Goal: Task Accomplishment & Management: Manage account settings

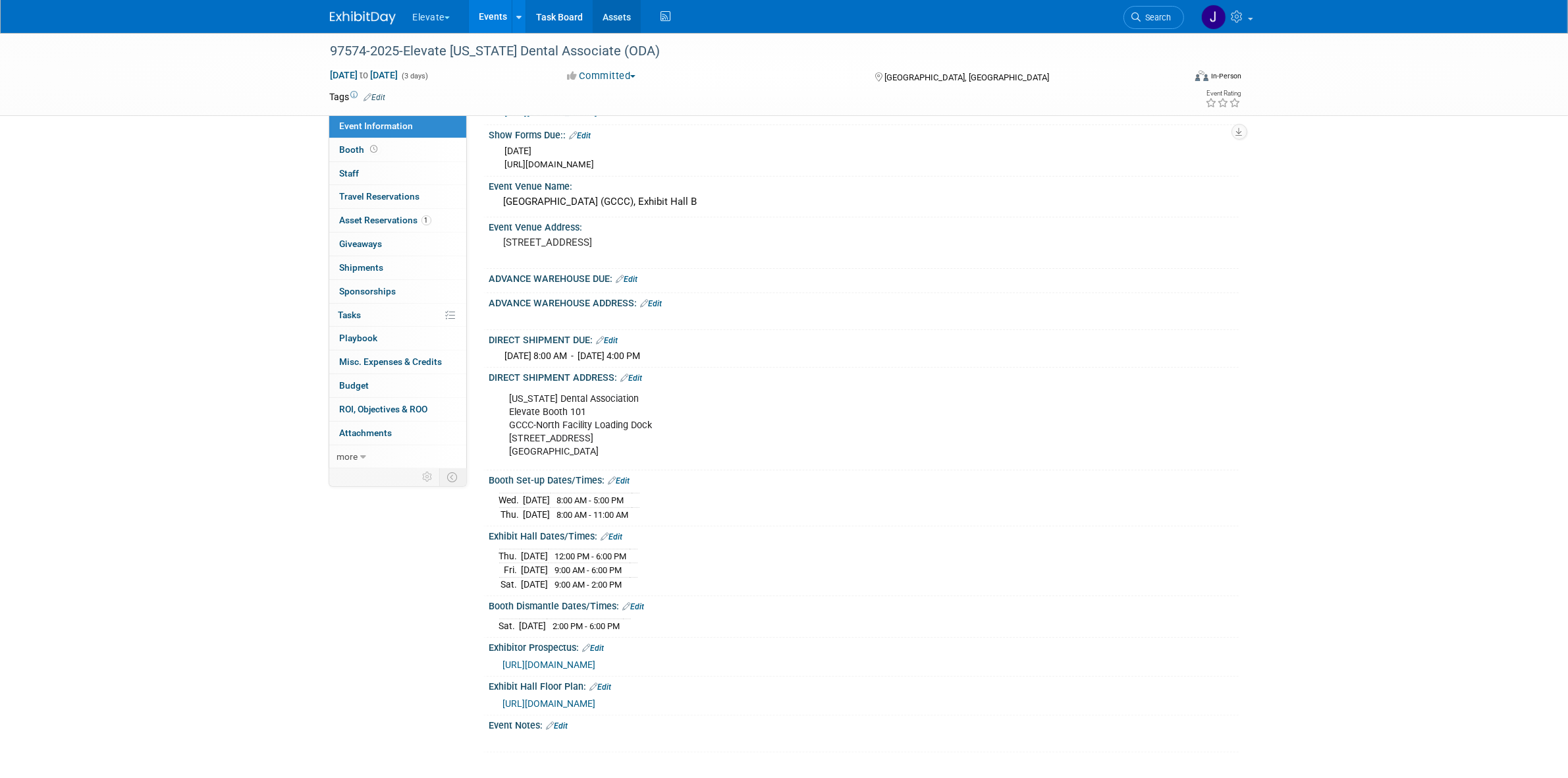
click at [613, 23] on link "Assets" at bounding box center [617, 16] width 48 height 33
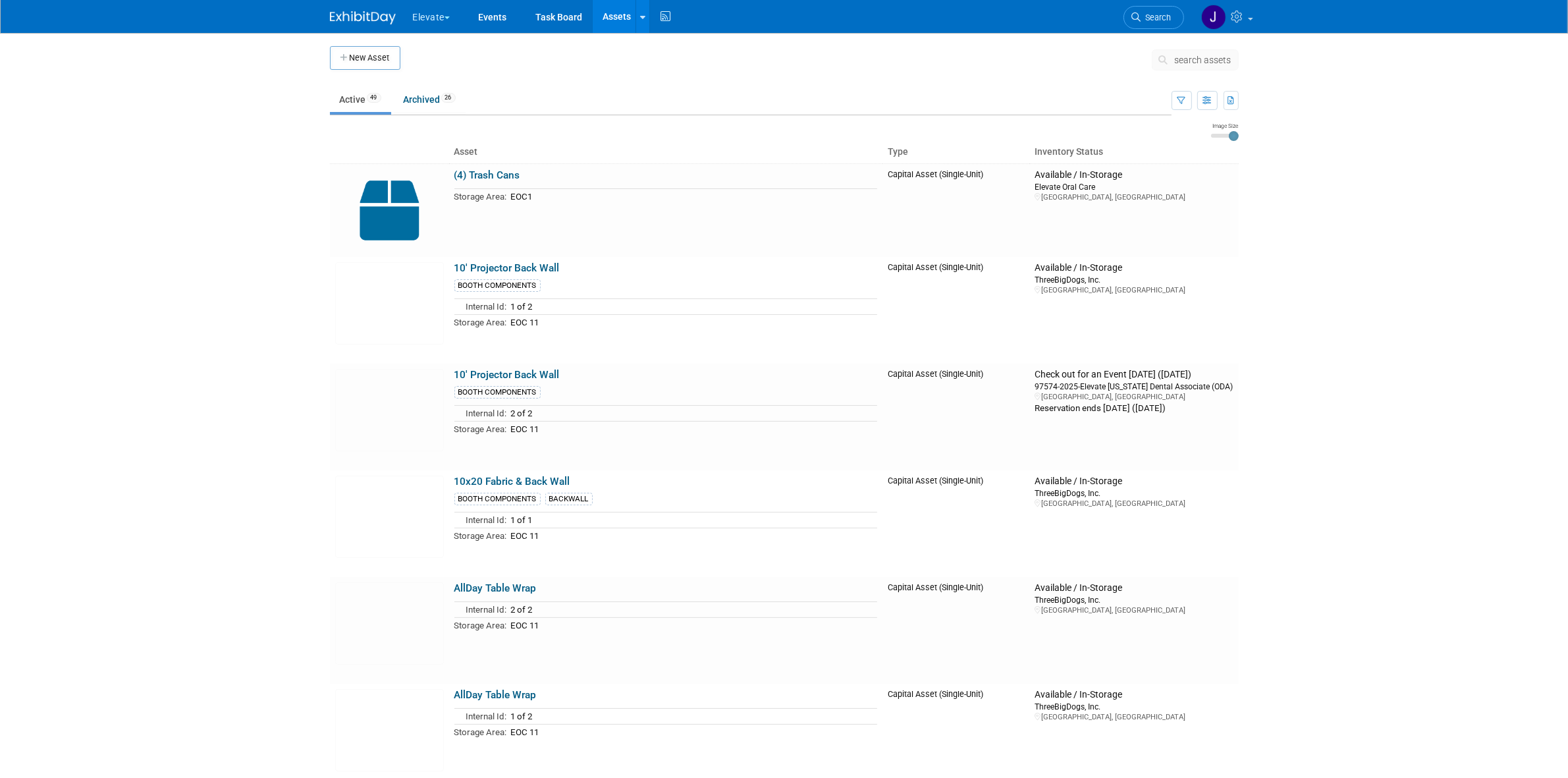
click at [1172, 53] on button "search assets" at bounding box center [1196, 60] width 87 height 21
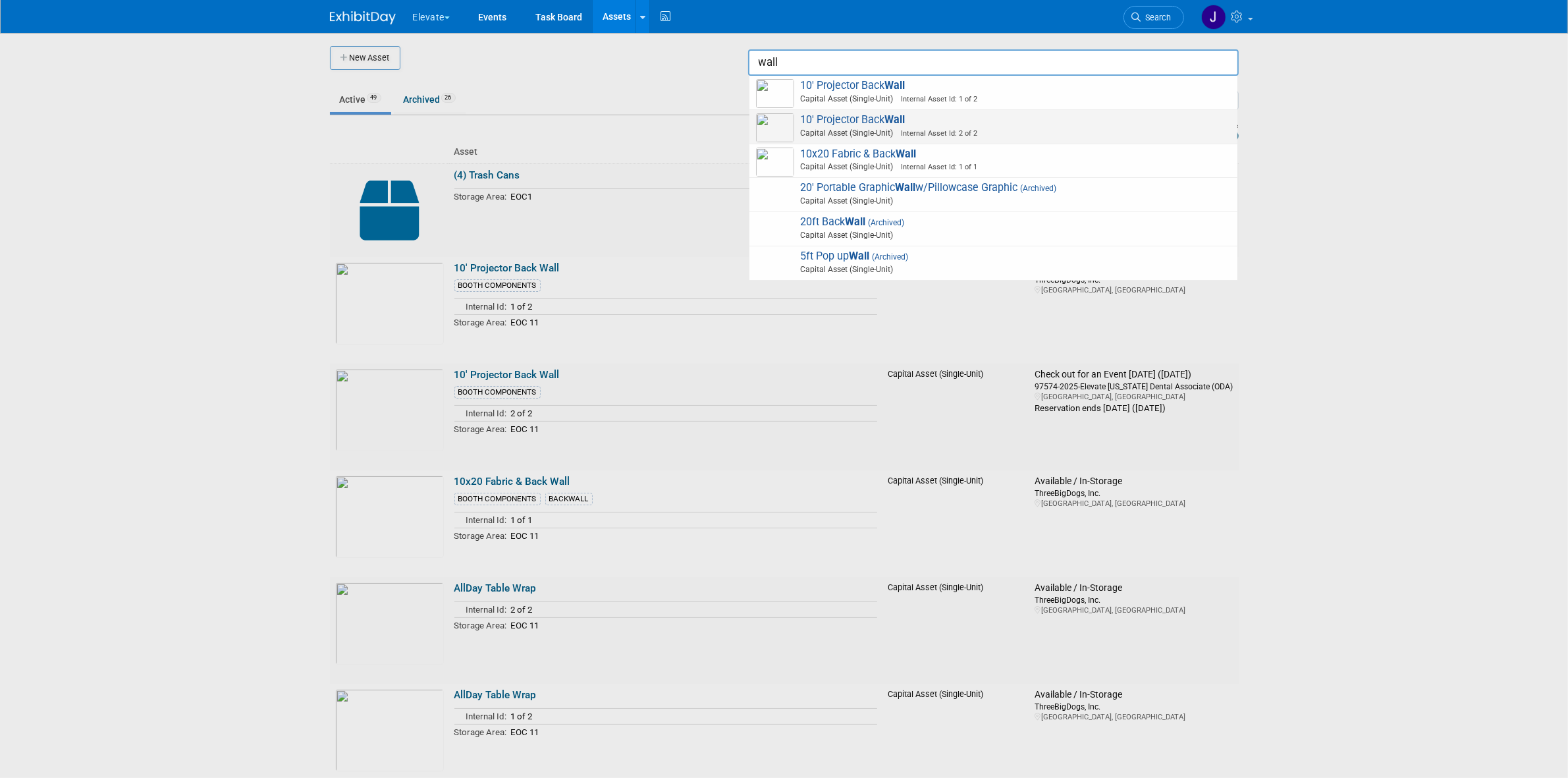
click at [895, 127] on span "Capital Asset (Single-Unit) Internal Asset Id: 2 of 2" at bounding box center [995, 133] width 471 height 12
type input "10&#39; Projector Back Wall"
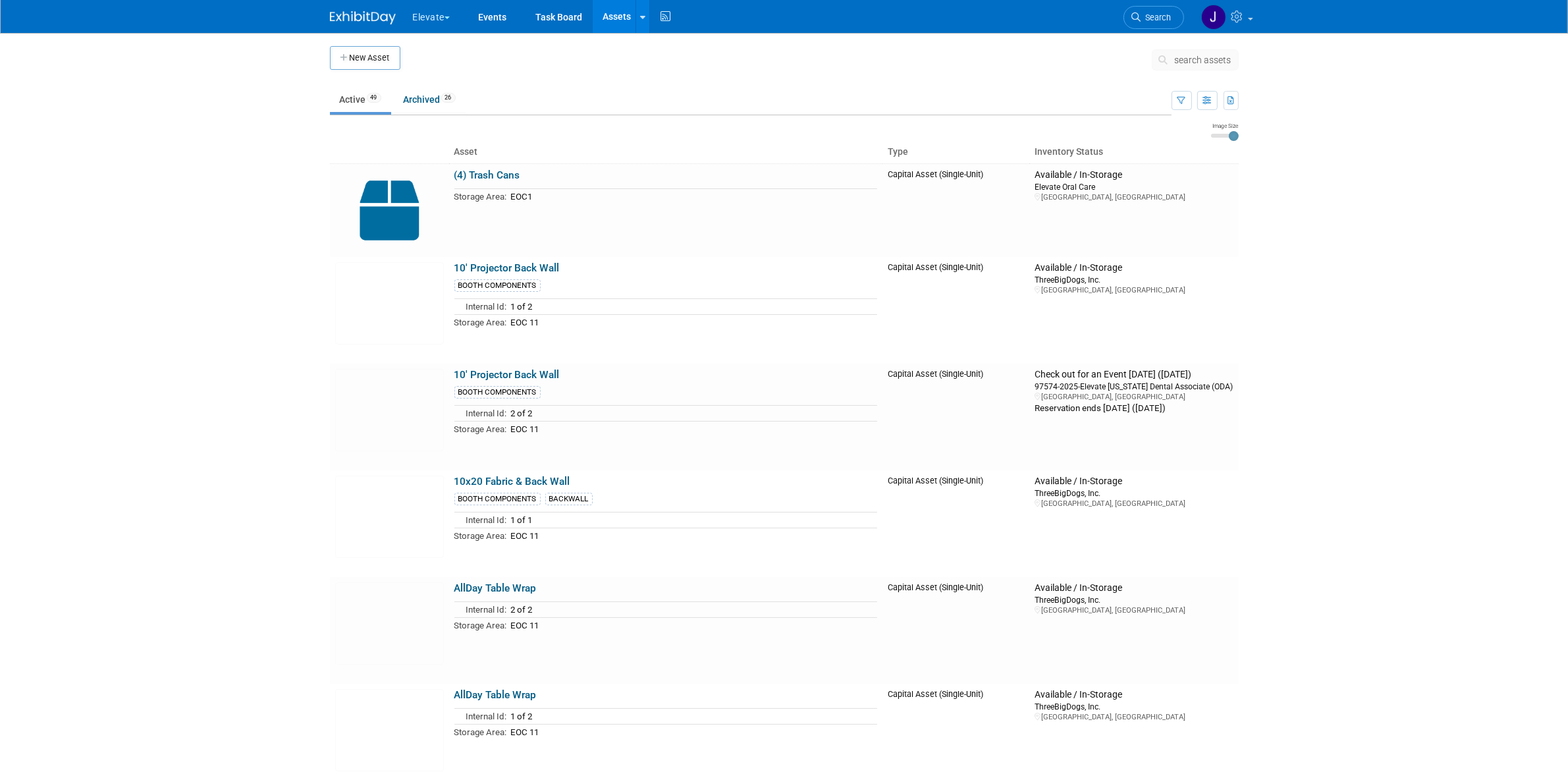
click at [1197, 64] on span "search assets" at bounding box center [1204, 60] width 56 height 10
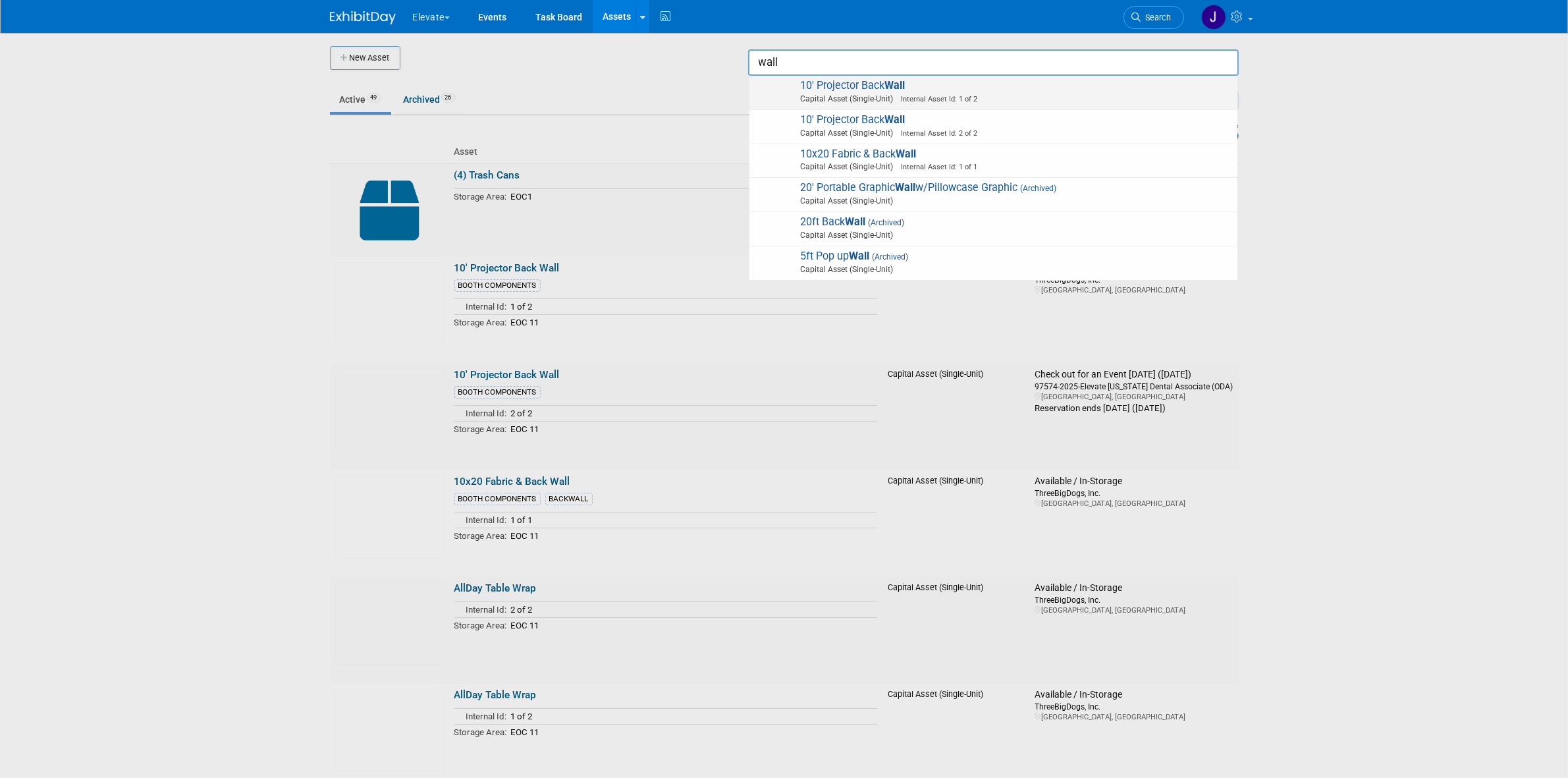
click at [1097, 96] on span "Capital Asset (Single-Unit) Internal Asset Id: 1 of 2" at bounding box center [995, 98] width 471 height 12
type input "10&#39; Projector Back Wall"
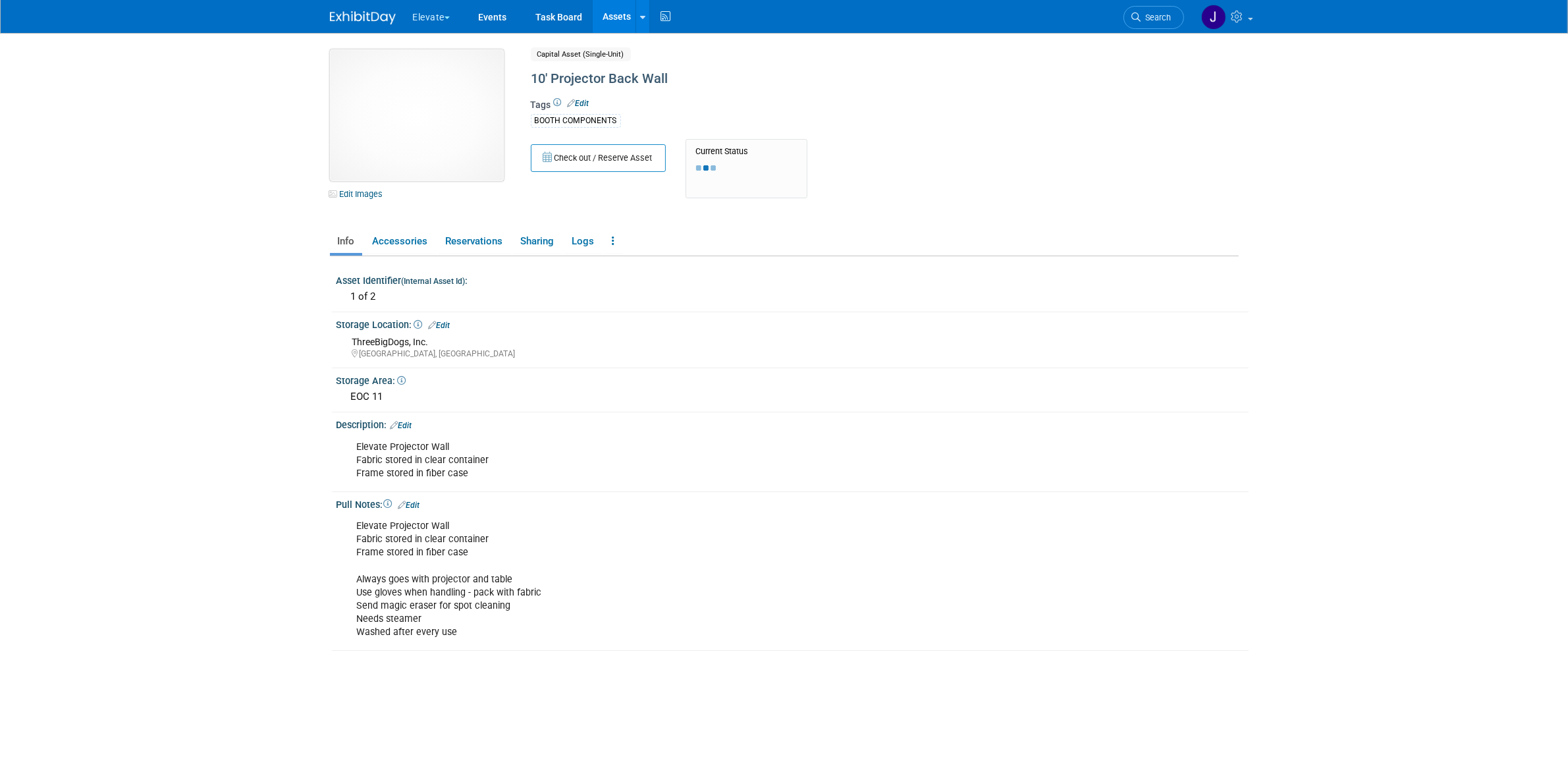
click at [391, 121] on img at bounding box center [417, 115] width 174 height 132
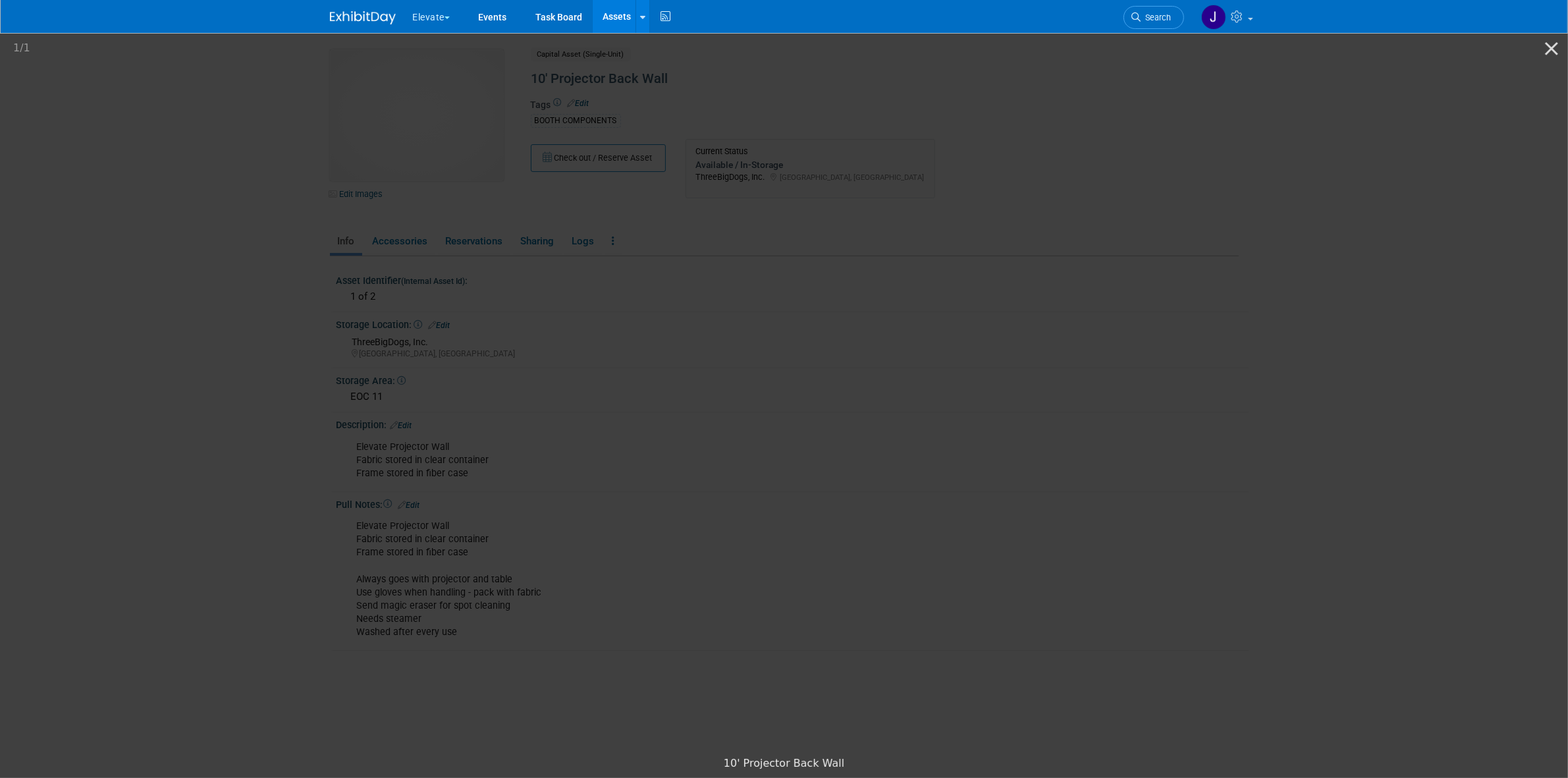
click at [347, 297] on picture at bounding box center [784, 389] width 1568 height 718
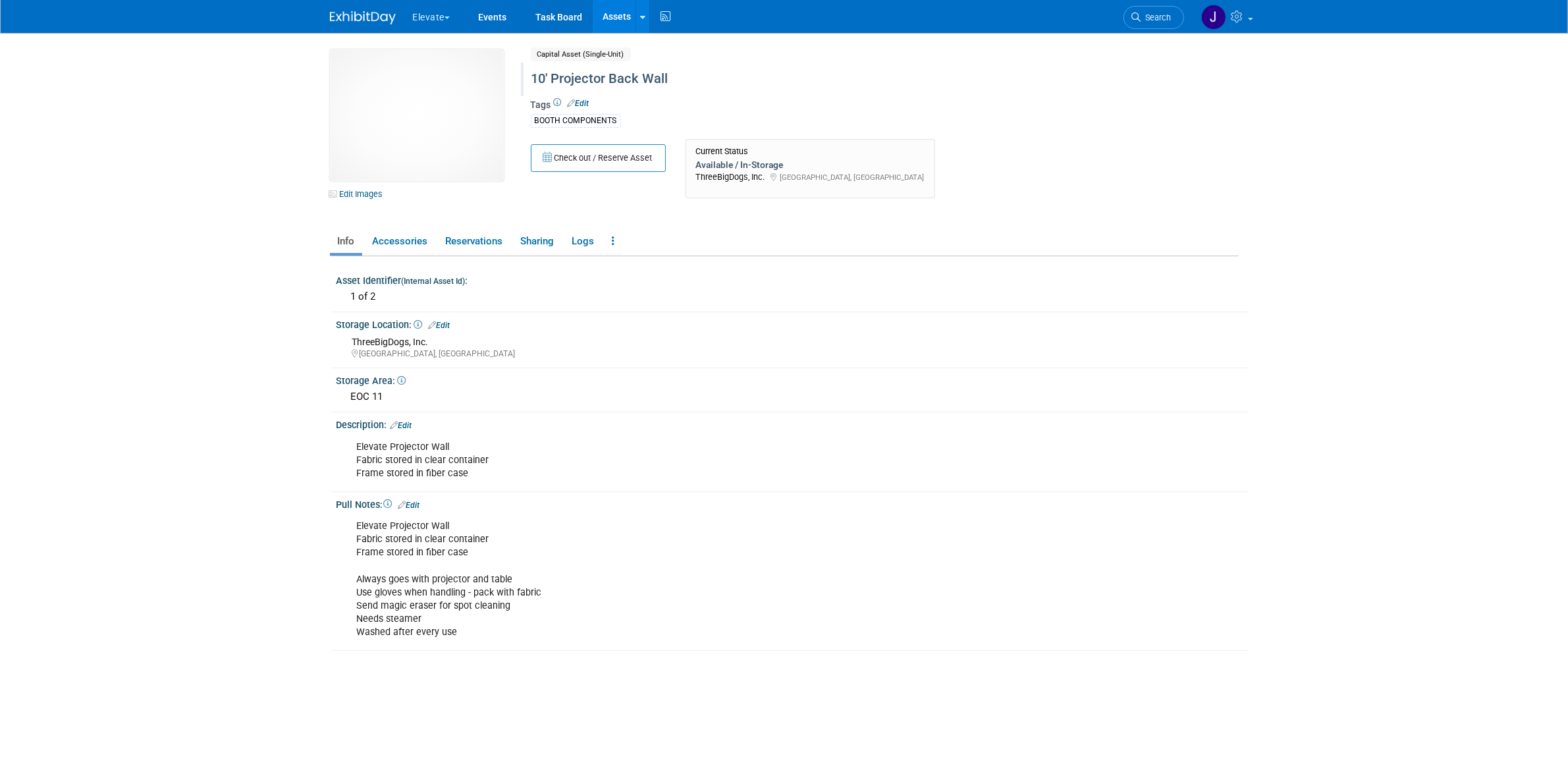
click at [551, 82] on div "10' Projector Back Wall" at bounding box center [829, 79] width 603 height 23
click at [591, 71] on input "10' Projector Back Wall" at bounding box center [776, 79] width 500 height 23
click at [738, 74] on input "10' Projector Back Wall" at bounding box center [776, 79] width 500 height 23
click at [550, 80] on input "10' Projector Back Wall" at bounding box center [776, 79] width 500 height 23
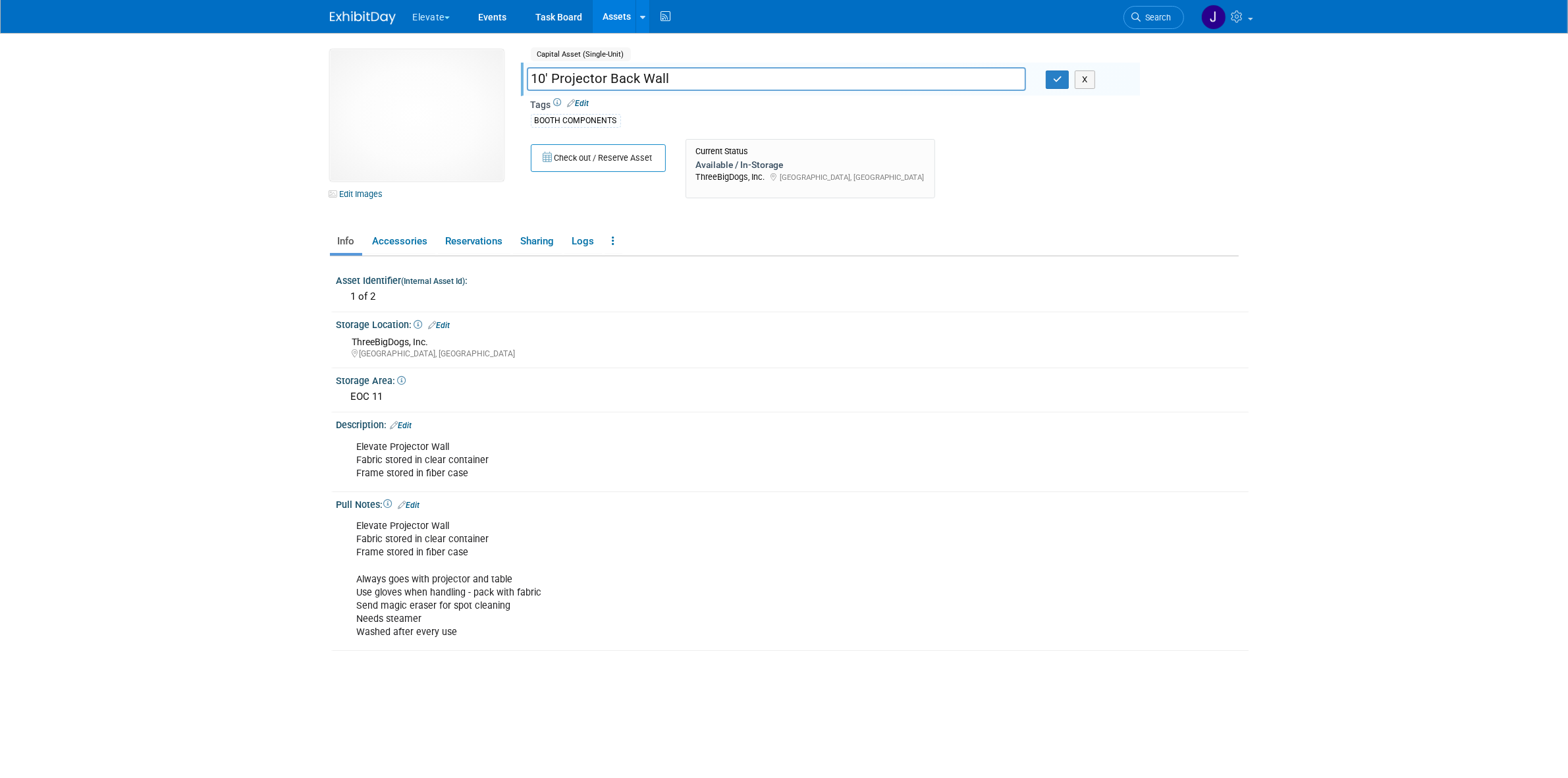
click at [533, 81] on input "10' Projector Back Wall" at bounding box center [776, 79] width 500 height 23
type input "New 10' Projector Back Wall"
click at [1057, 79] on icon "button" at bounding box center [1057, 79] width 9 height 9
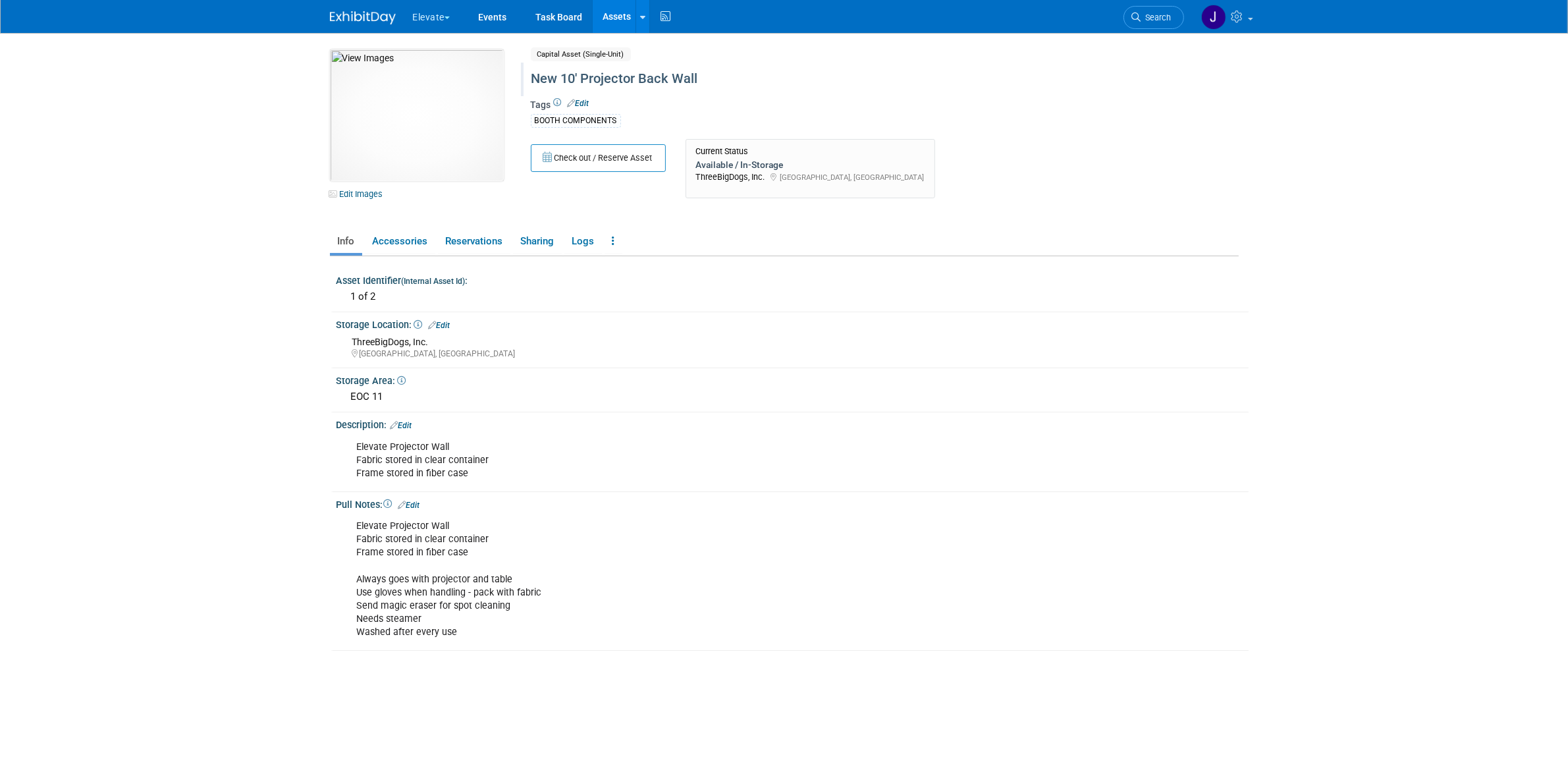
click at [629, 17] on link "Assets" at bounding box center [617, 16] width 48 height 33
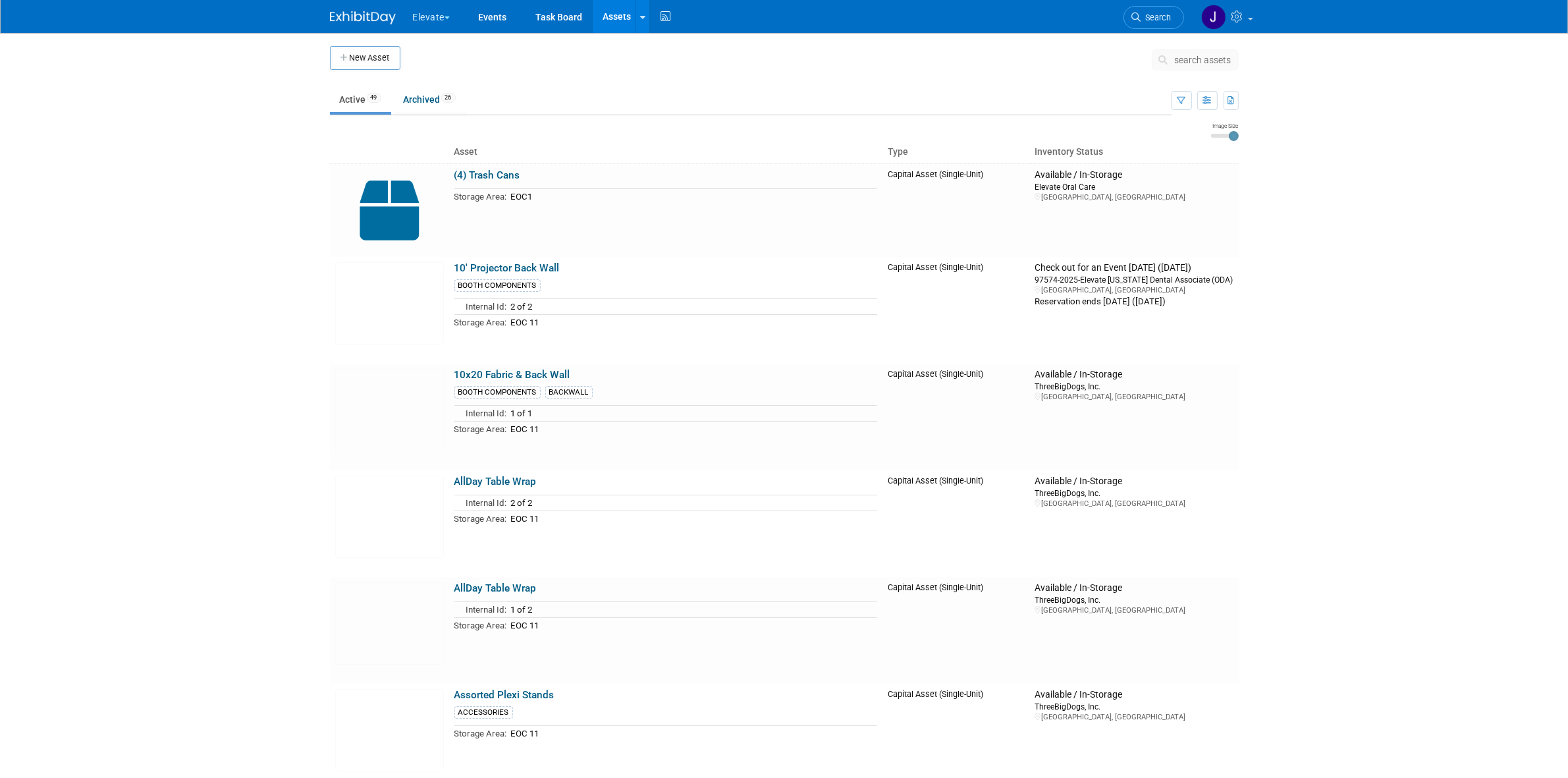
click at [1183, 66] on button "search assets" at bounding box center [1196, 60] width 87 height 21
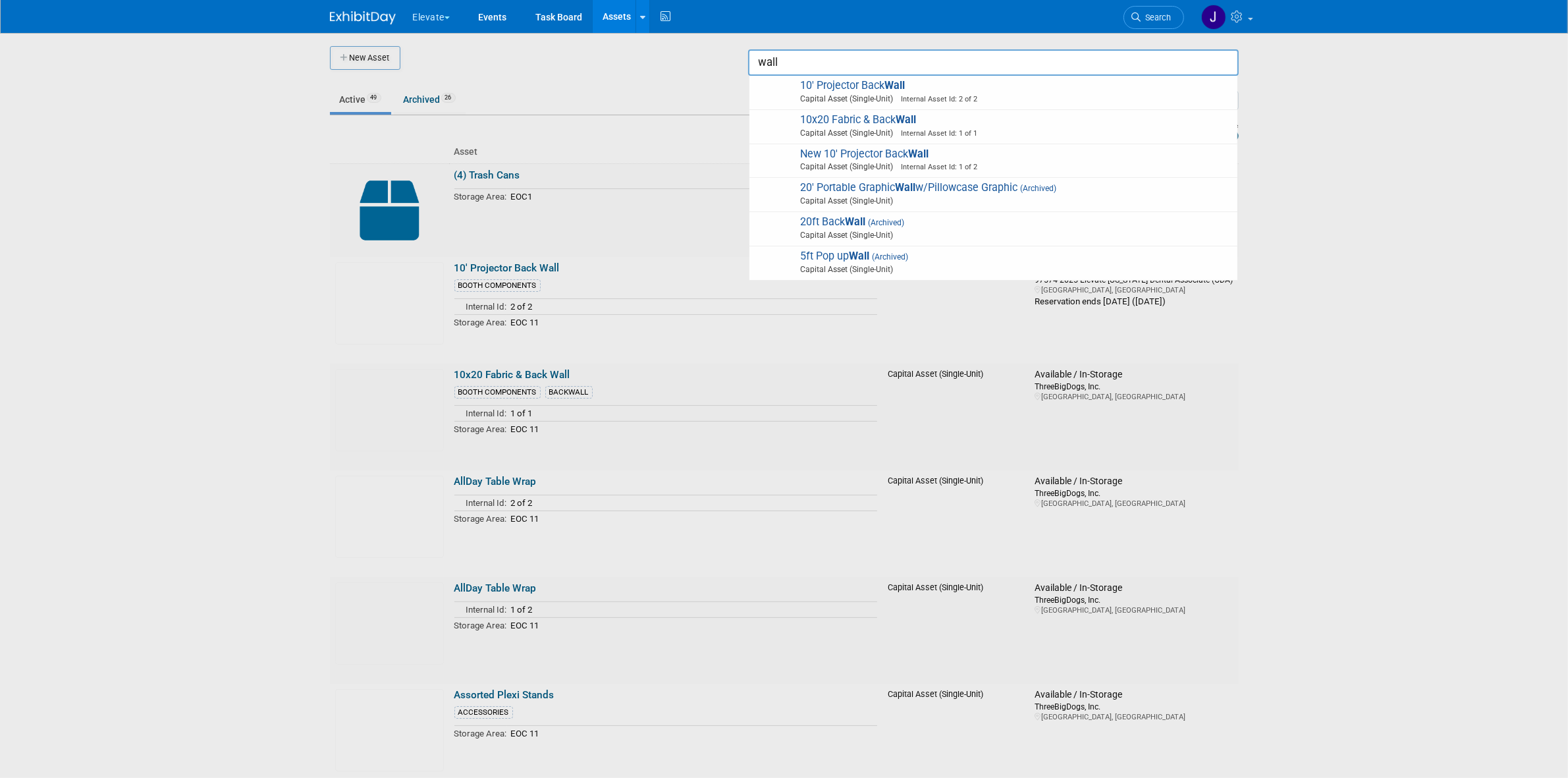
type input "wall"
click at [784, 212] on div at bounding box center [784, 389] width 0 height 778
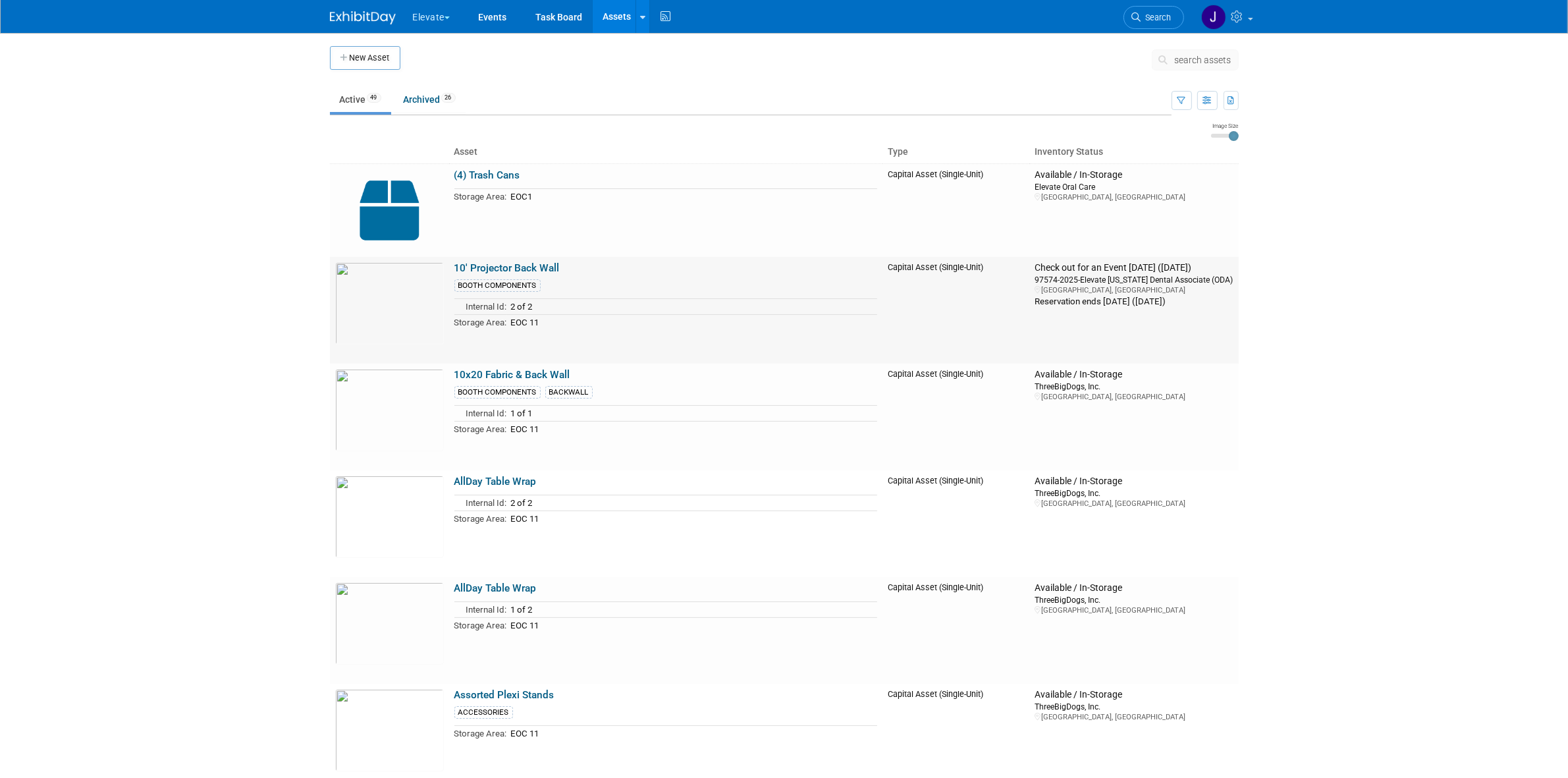
click at [492, 262] on link "10' Projector Back Wall" at bounding box center [507, 268] width 105 height 12
click at [1206, 47] on td "search assets" at bounding box center [1196, 62] width 87 height 33
click at [1205, 53] on button "search assets" at bounding box center [1196, 60] width 87 height 21
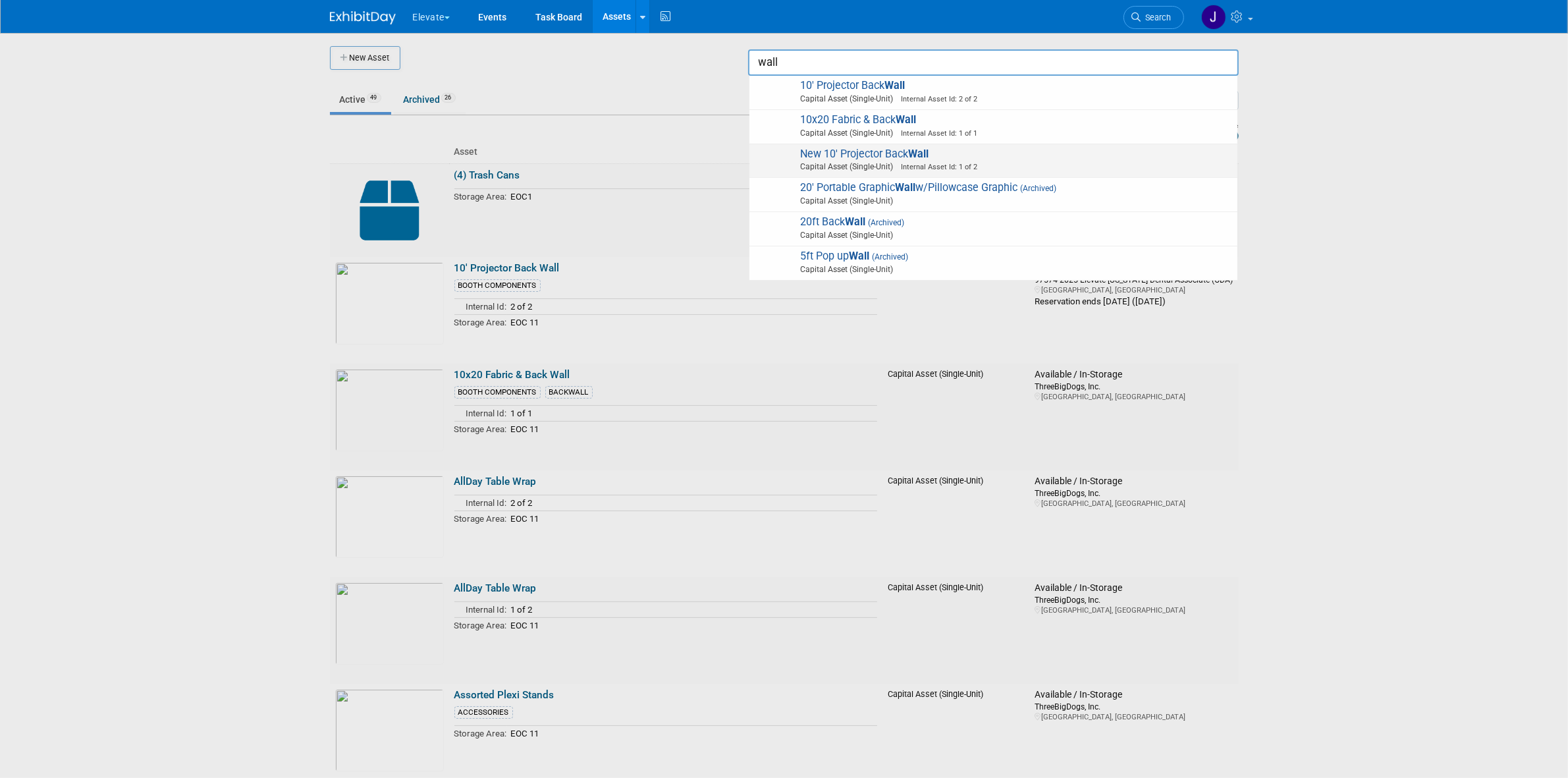
click at [912, 148] on strong "Wall" at bounding box center [919, 154] width 20 height 13
type input "New 10&#39; Projector Back Wall"
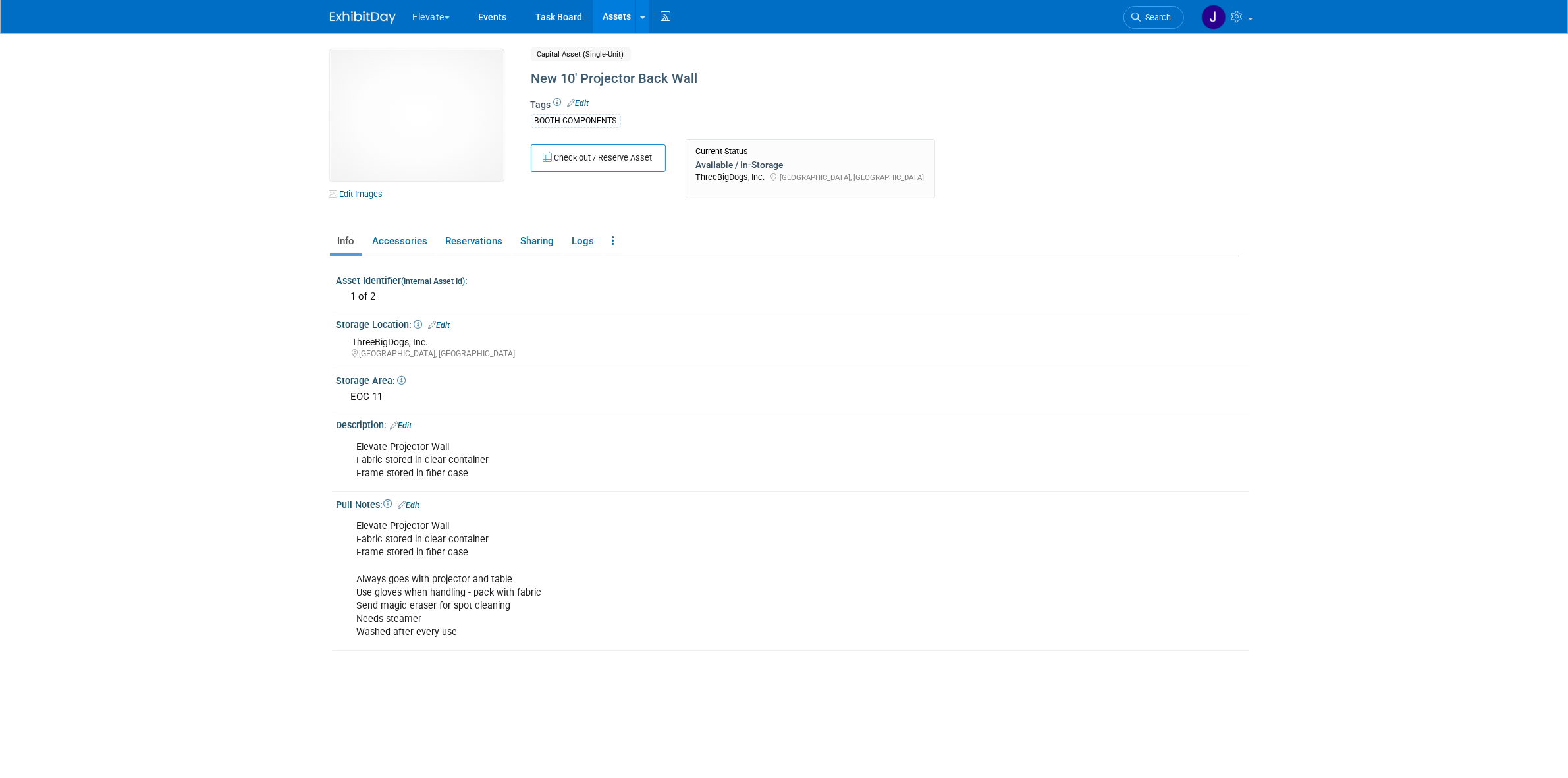
click at [972, 113] on div "BOOTH COMPONENTS" at bounding box center [830, 120] width 599 height 16
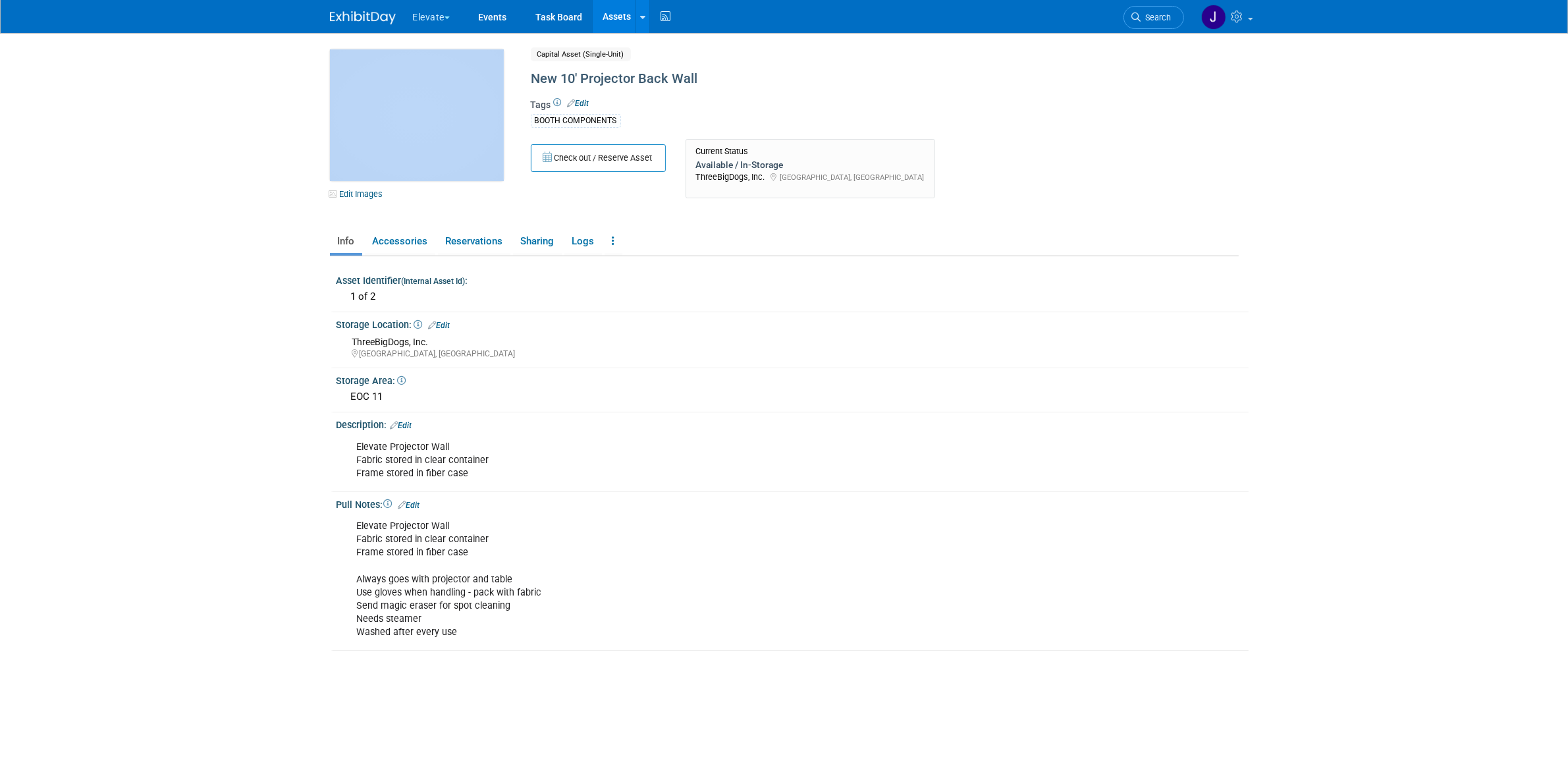
drag, startPoint x: 515, startPoint y: 74, endPoint x: 327, endPoint y: 107, distance: 190.9
click at [327, 107] on div "10031911-10719235-d4761a95-e659-4a88-be37-0b932ee99be5.jpg Edit Images" at bounding box center [421, 124] width 201 height 150
click at [253, 127] on body "Elevate Explore: My Workspaces 28 Go to Workspace:" at bounding box center [784, 389] width 1568 height 778
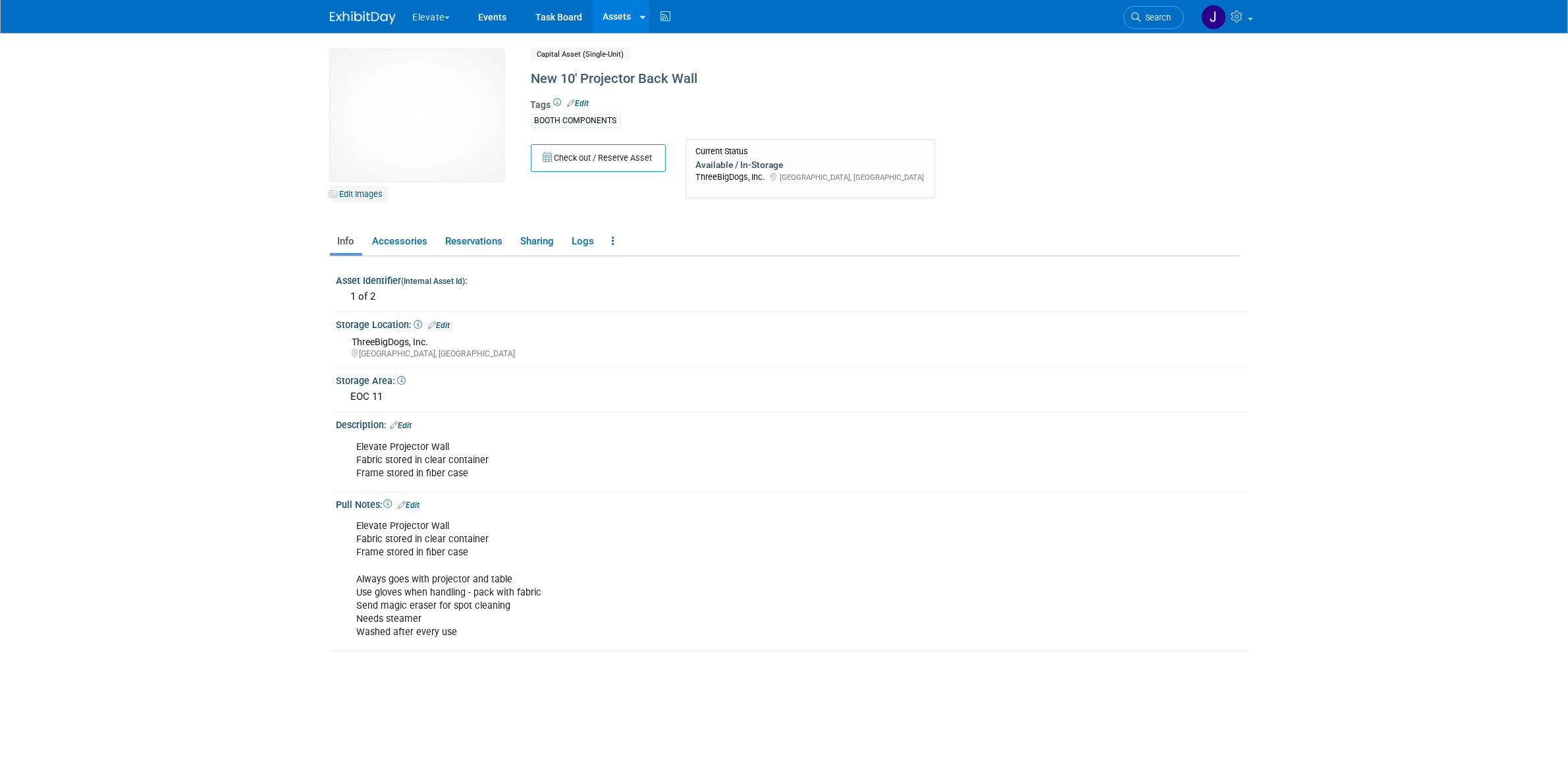
click at [374, 191] on link "Edit Images" at bounding box center [359, 194] width 59 height 16
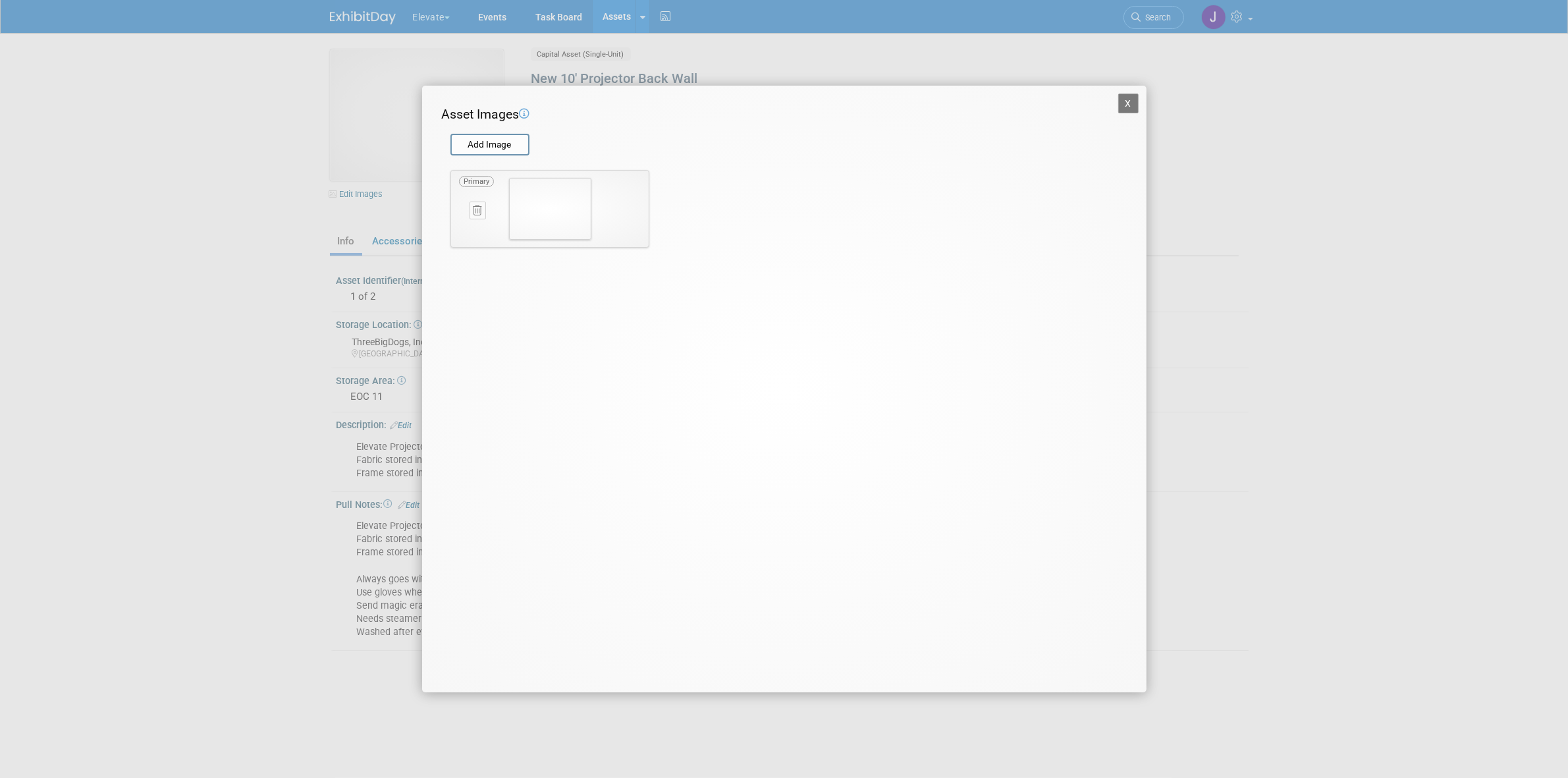
click at [1134, 102] on button "X" at bounding box center [1129, 103] width 21 height 20
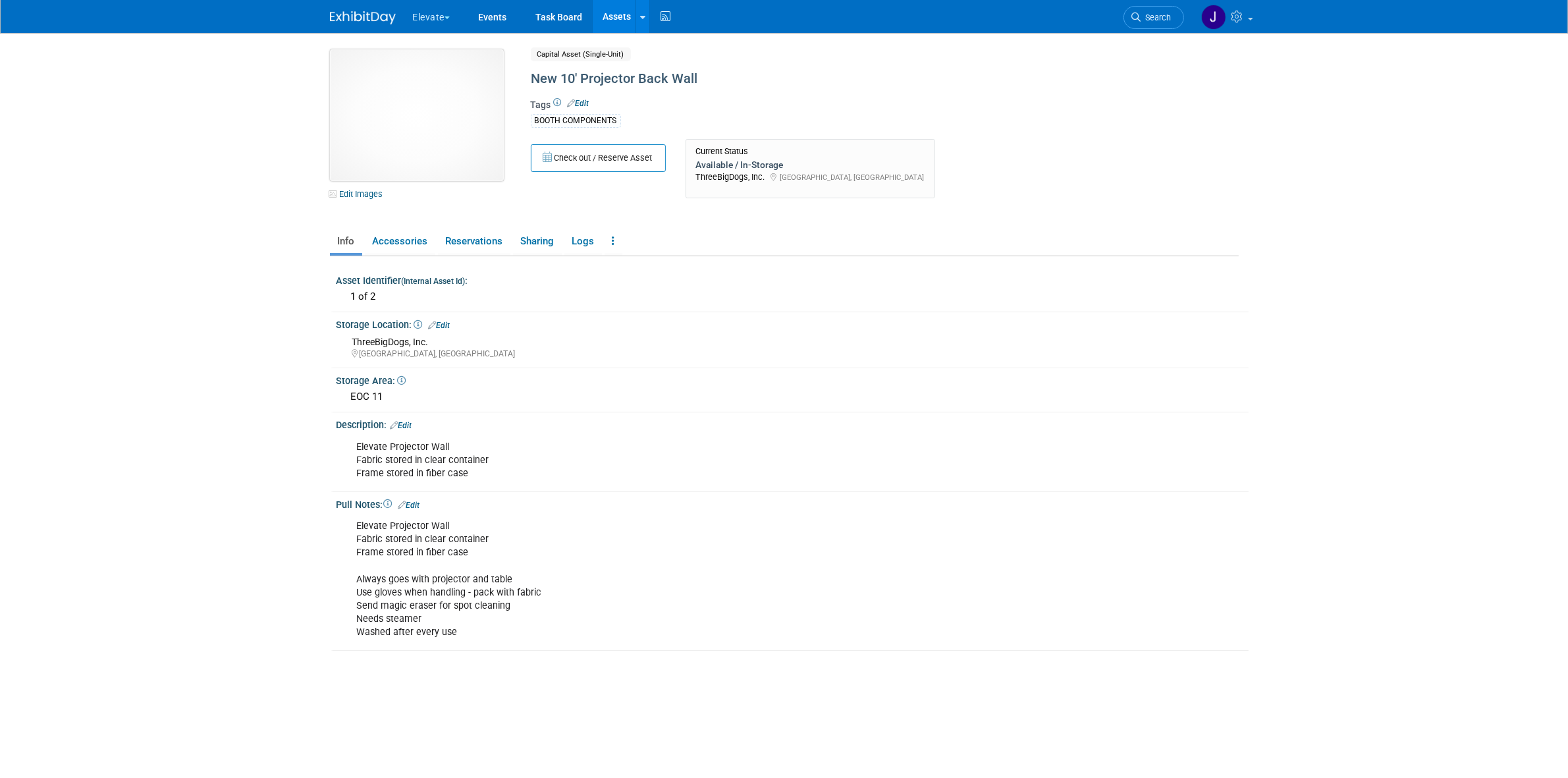
click at [416, 107] on img at bounding box center [417, 115] width 174 height 132
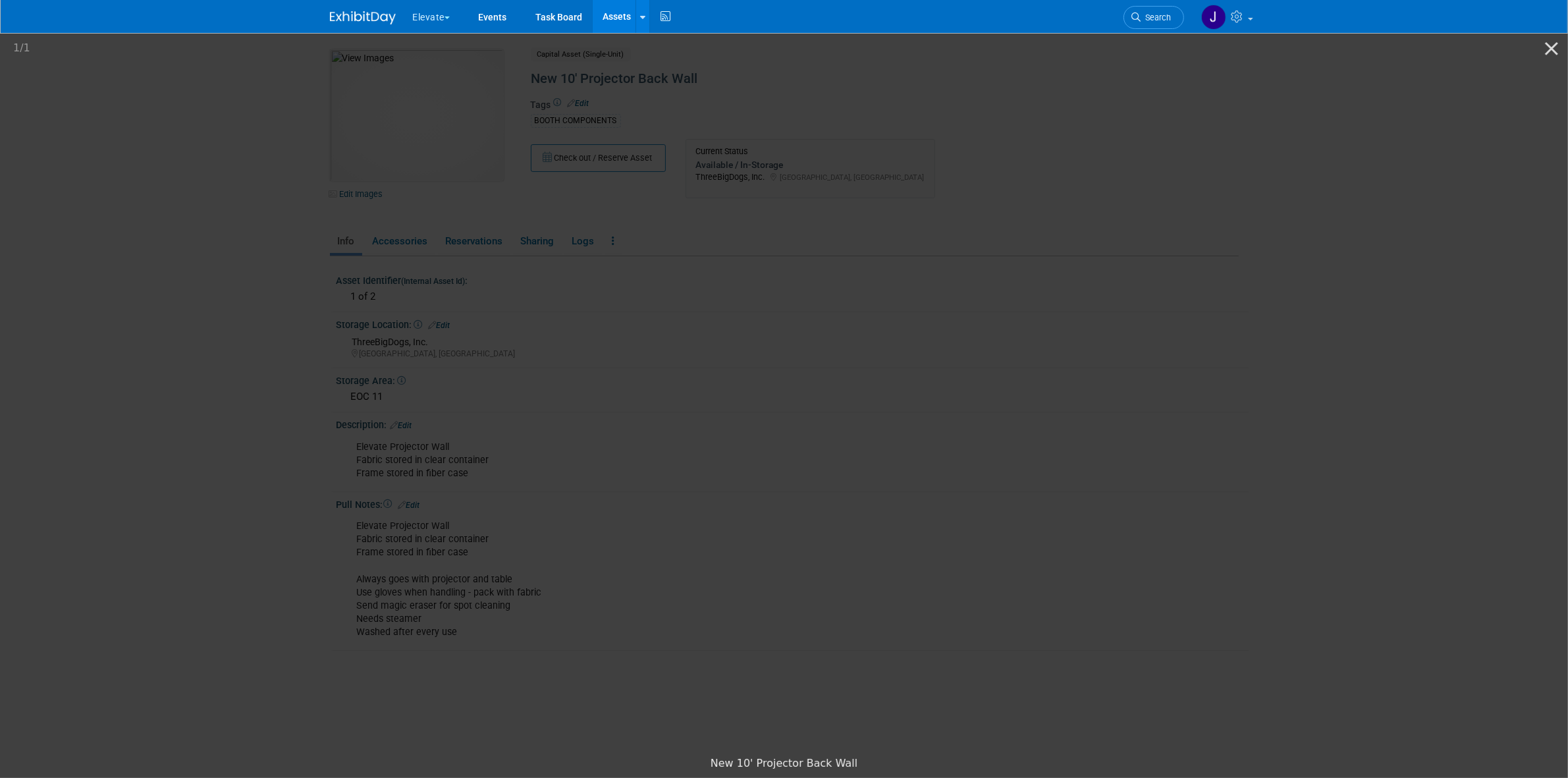
click at [772, 391] on img at bounding box center [784, 391] width 362 height 0
click at [1347, 294] on picture at bounding box center [784, 389] width 1568 height 718
click at [1543, 47] on button "Close gallery" at bounding box center [1552, 48] width 33 height 31
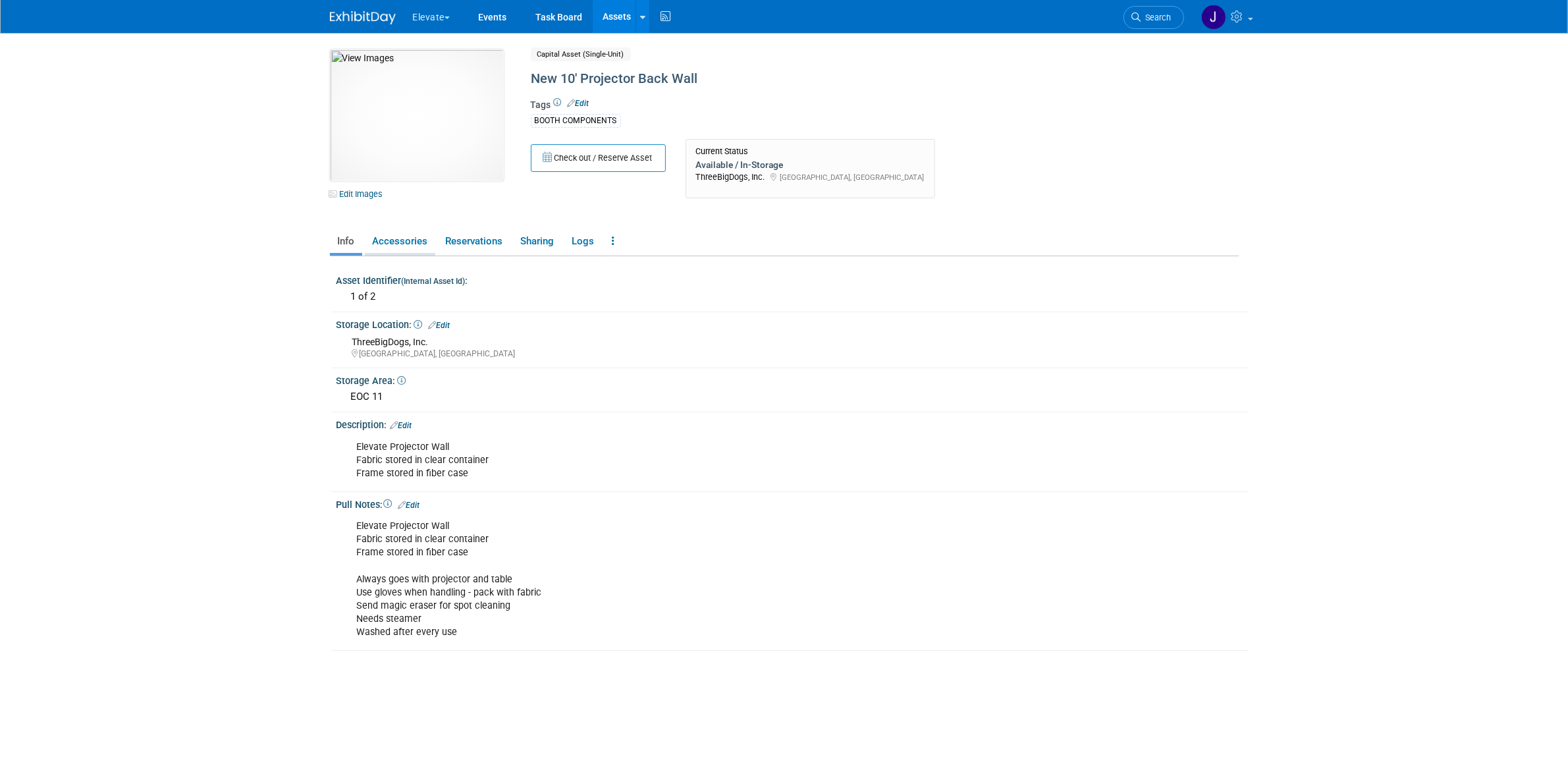
click at [409, 241] on link "Accessories" at bounding box center [401, 241] width 71 height 23
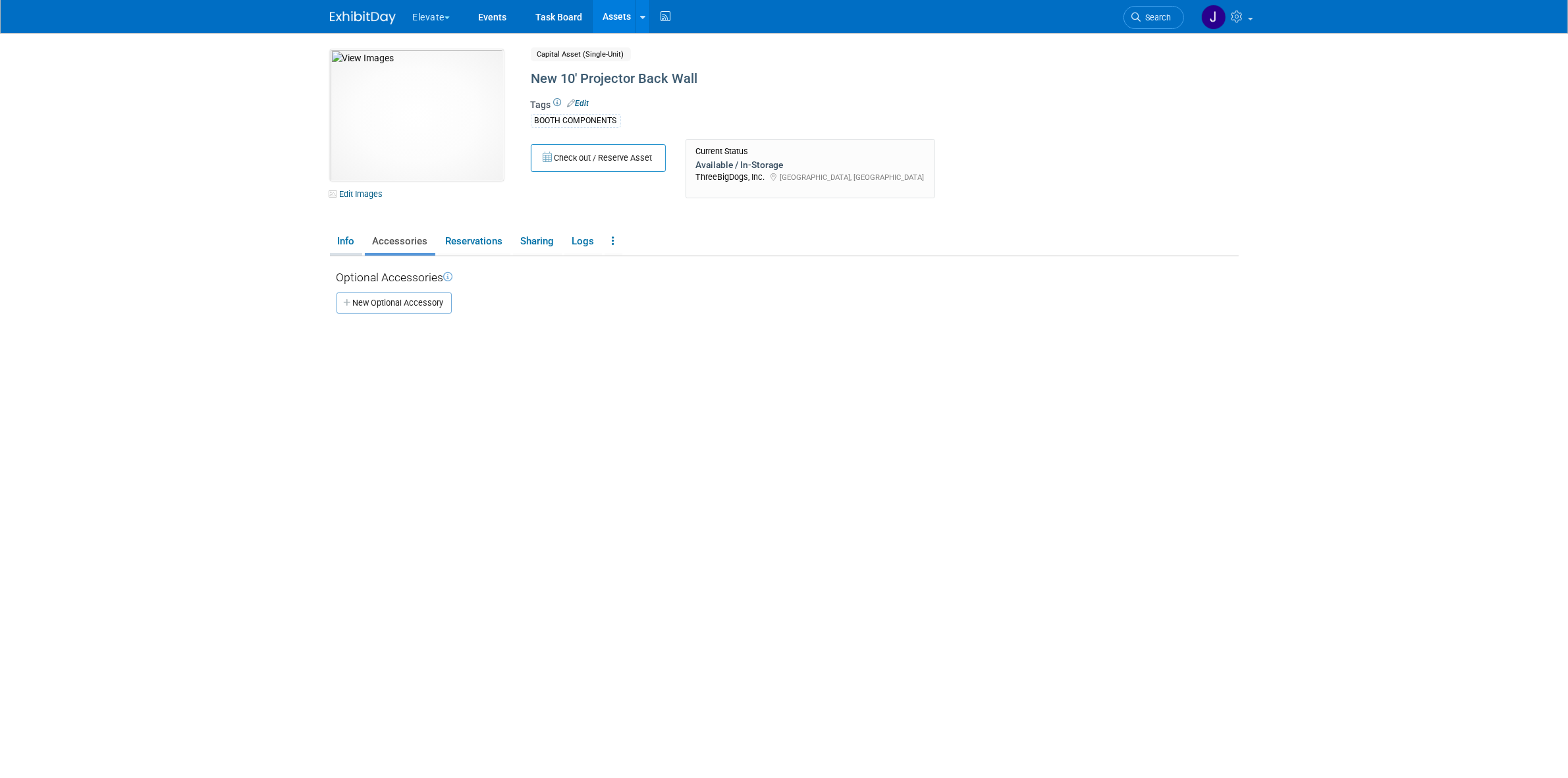
click at [356, 245] on link "Info" at bounding box center [346, 241] width 32 height 23
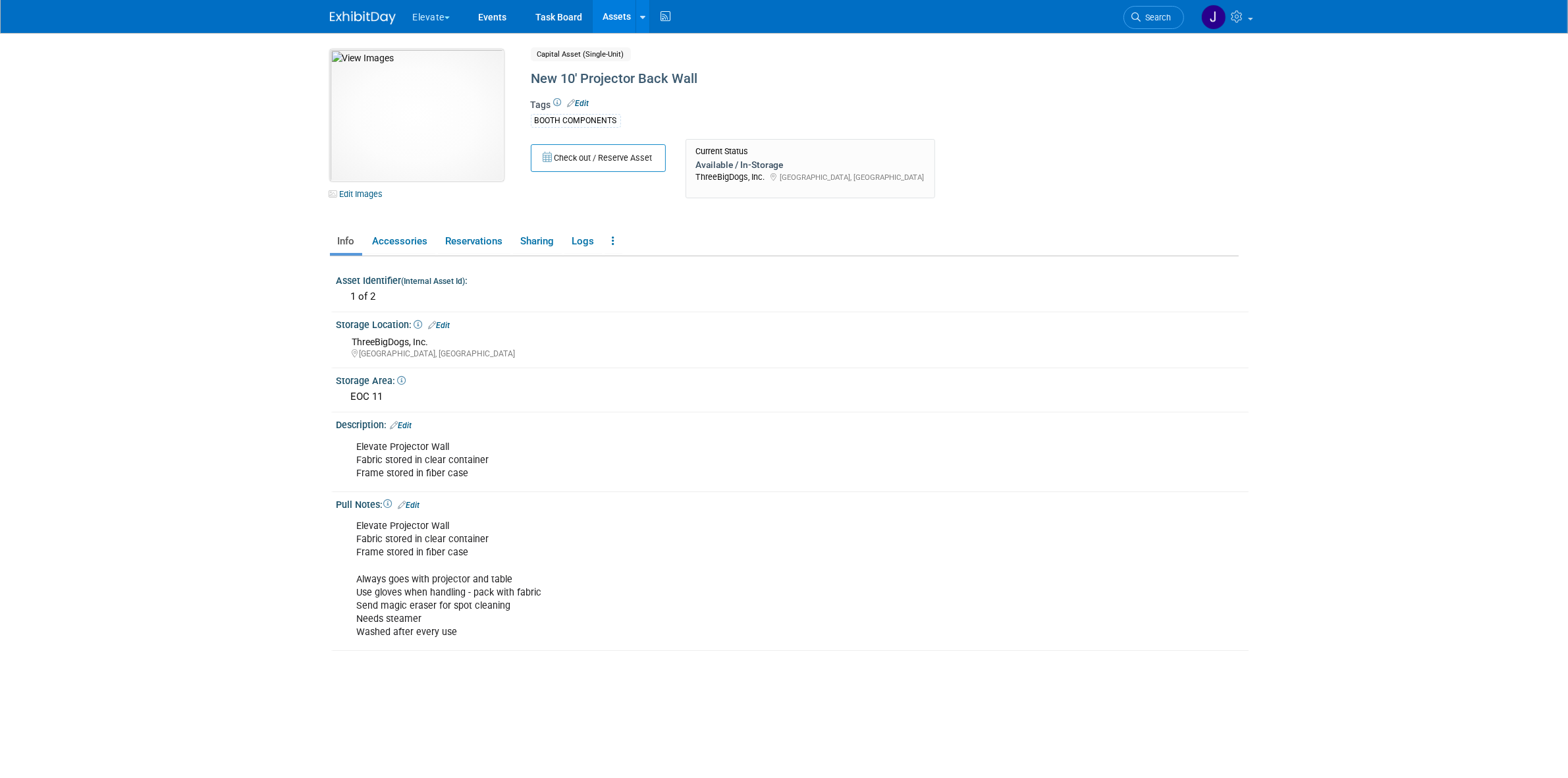
click at [461, 117] on img at bounding box center [417, 115] width 174 height 132
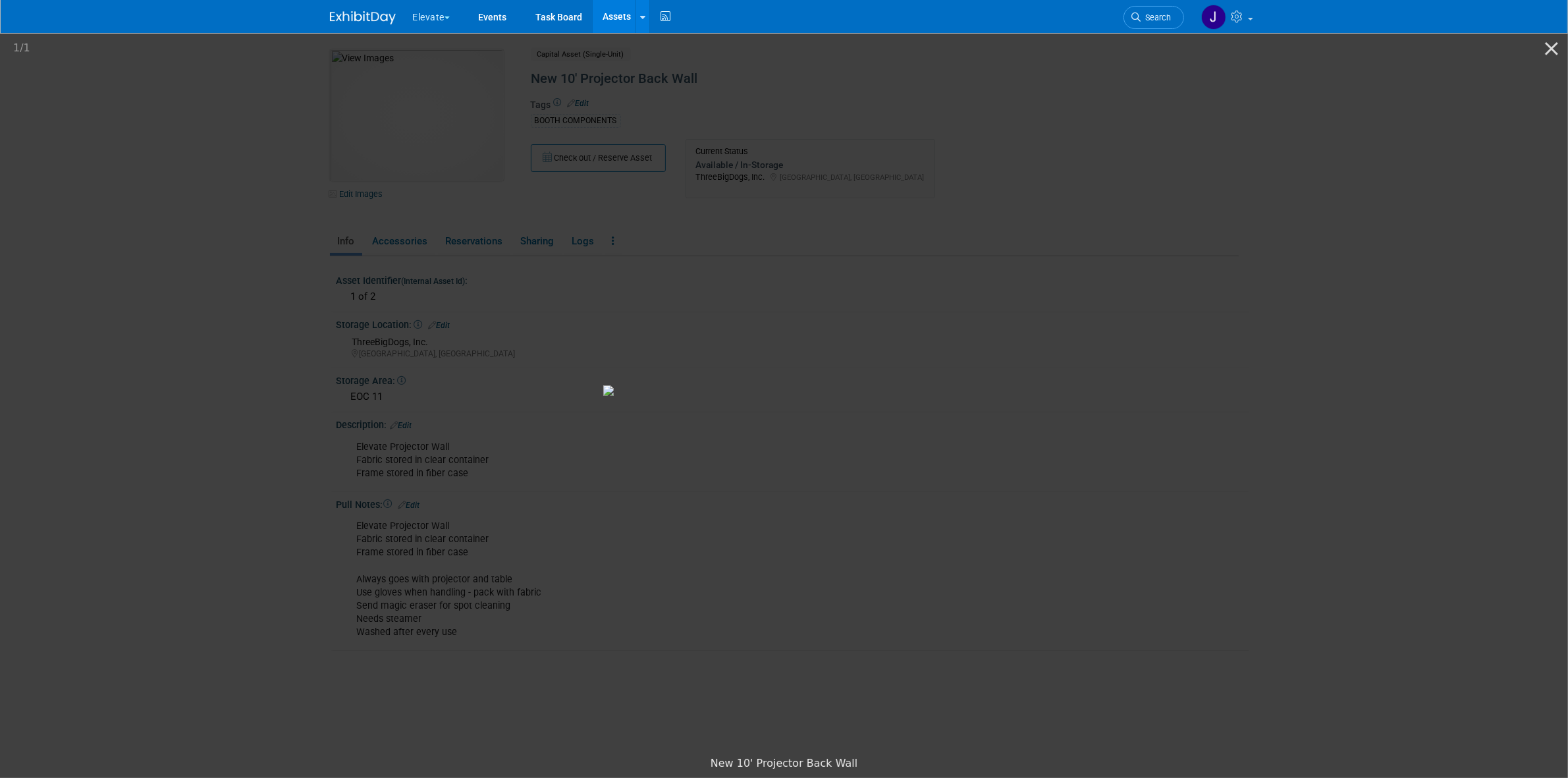
click at [231, 300] on picture at bounding box center [784, 389] width 1568 height 718
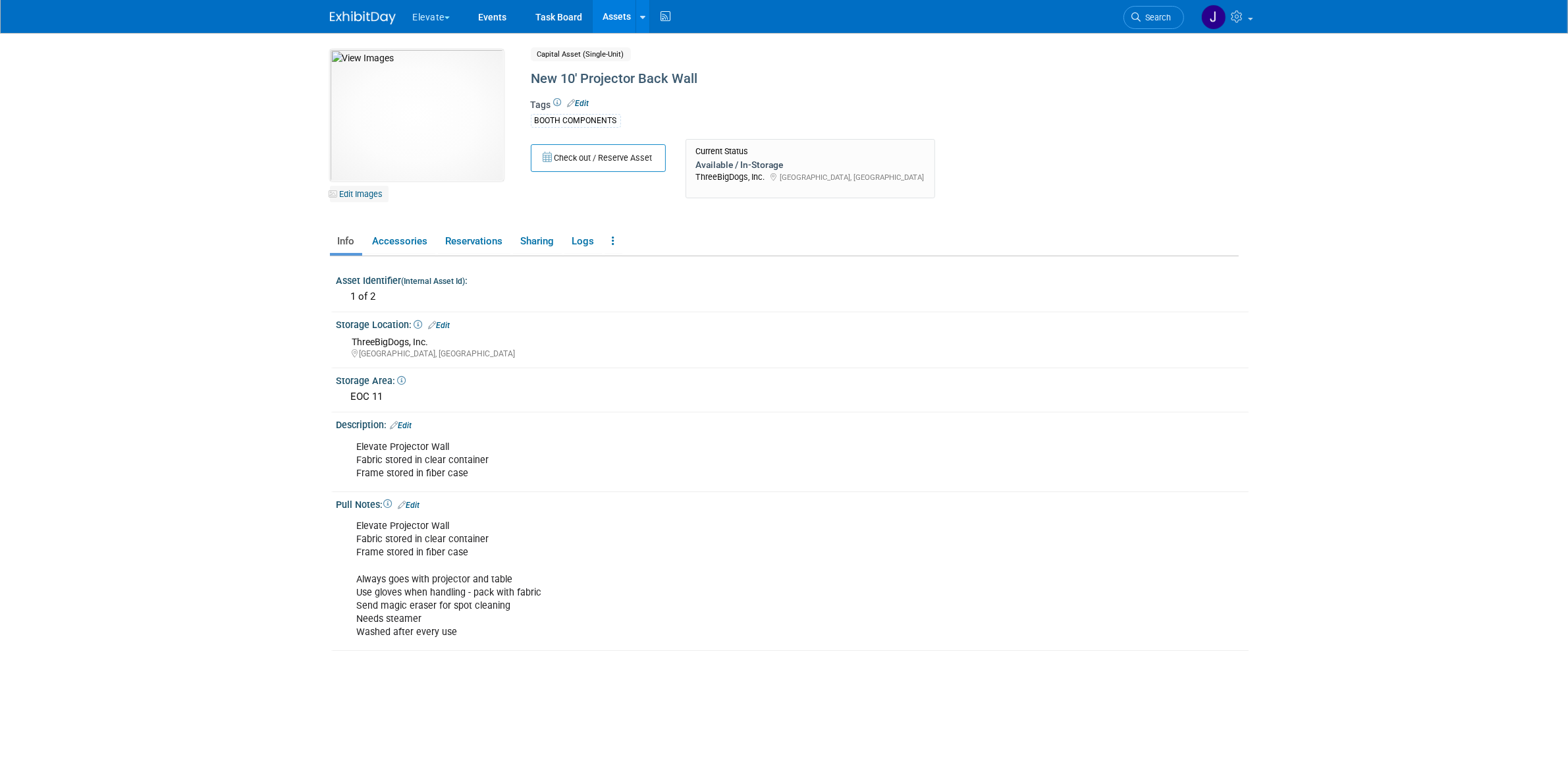
click at [351, 195] on link "Edit Images" at bounding box center [359, 194] width 59 height 16
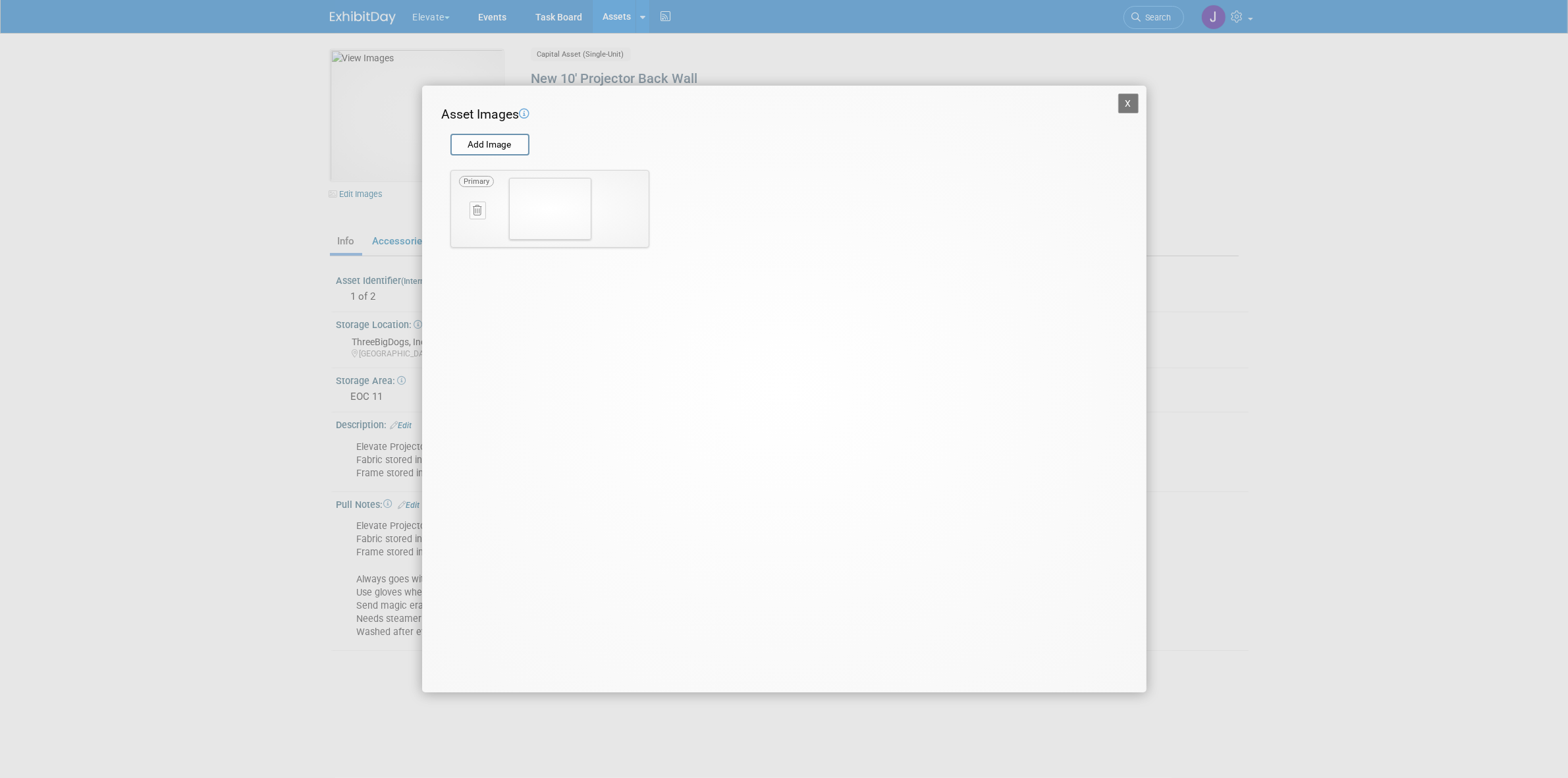
click at [498, 214] on td "Primary Delete Image? X" at bounding box center [484, 208] width 51 height 62
click at [1121, 94] on button "X" at bounding box center [1129, 103] width 21 height 20
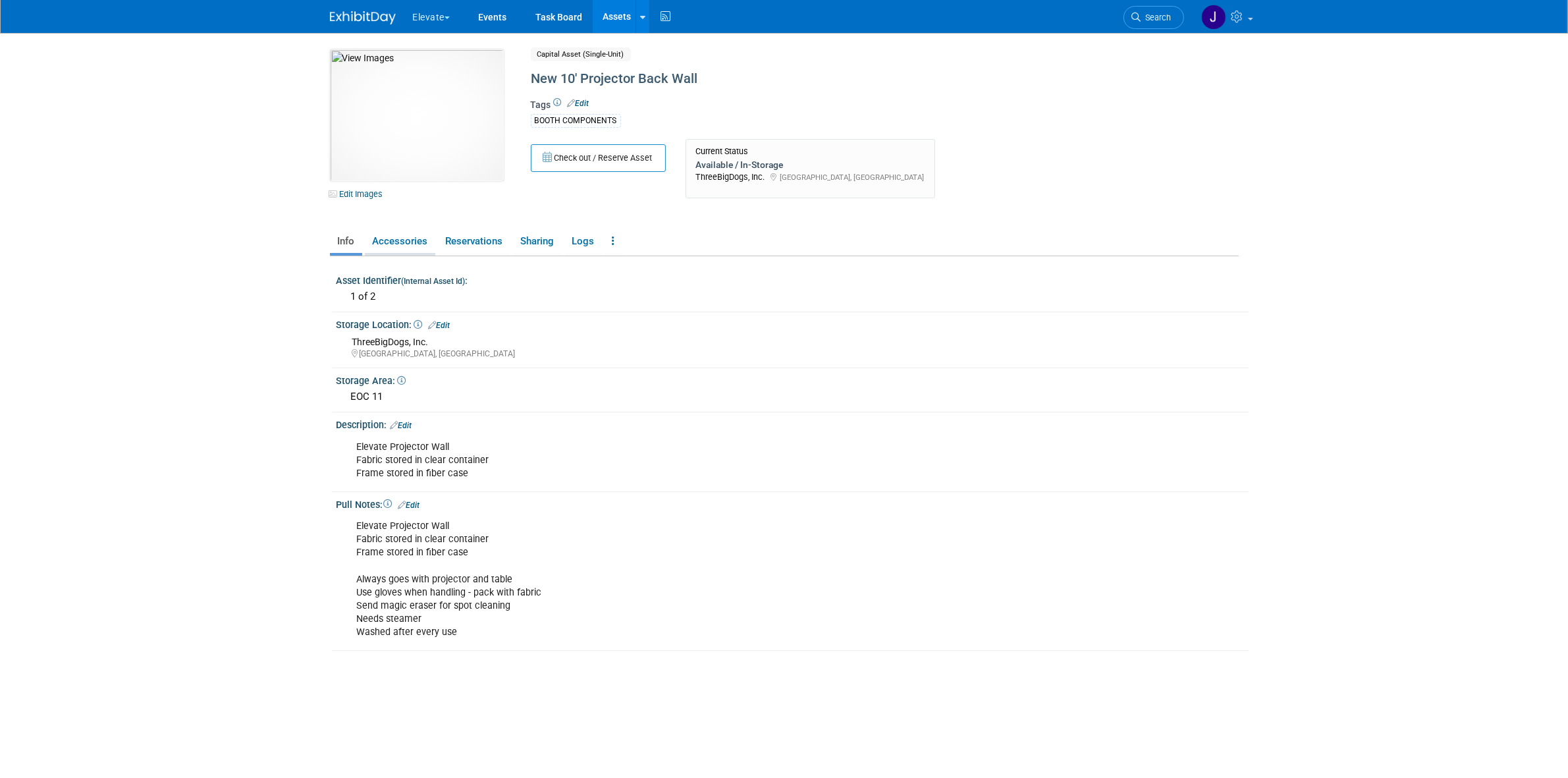
click at [414, 245] on link "Accessories" at bounding box center [401, 241] width 71 height 23
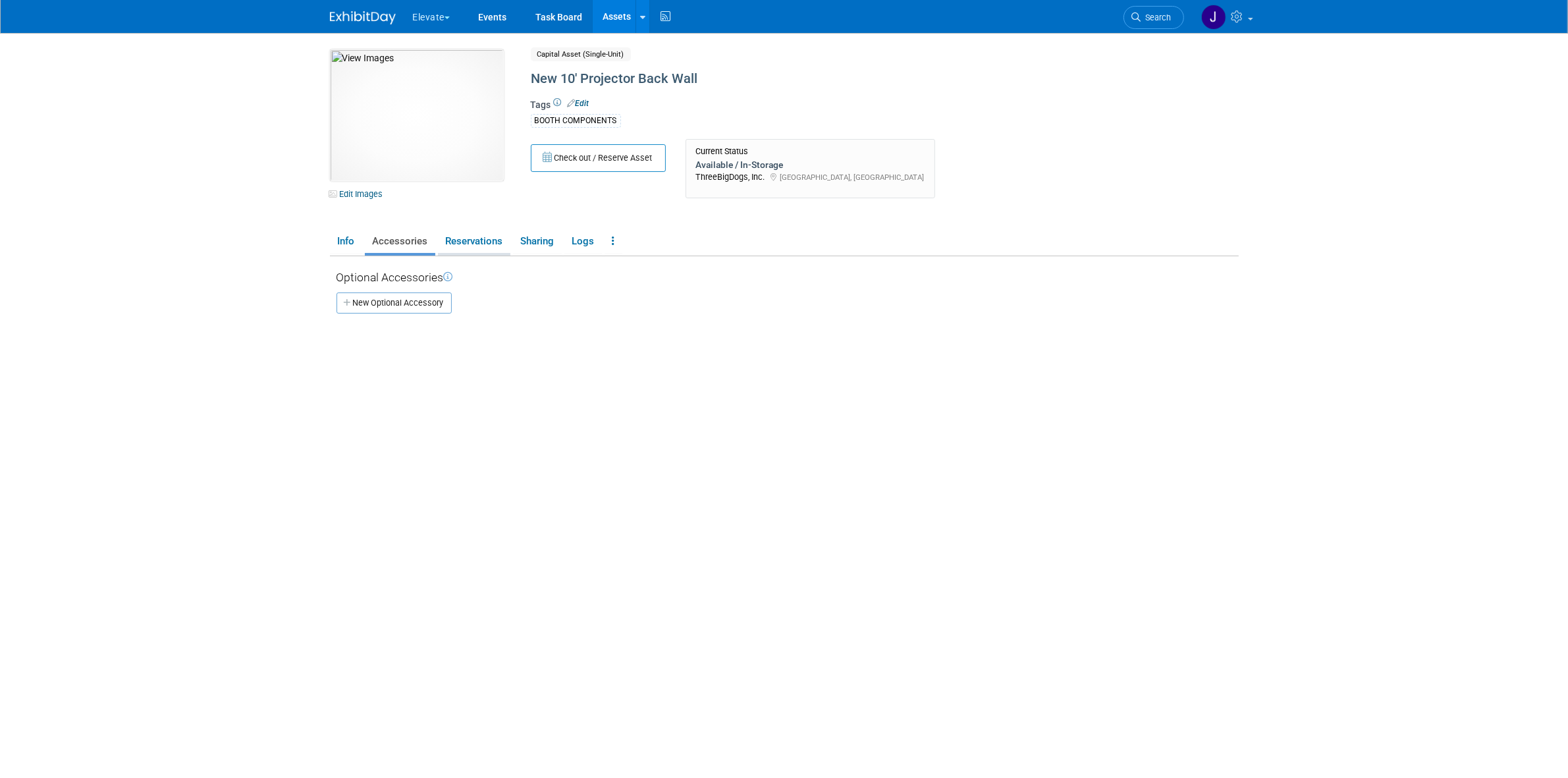
click at [464, 241] on link "Reservations" at bounding box center [474, 241] width 72 height 23
click at [541, 241] on link "Sharing" at bounding box center [537, 241] width 49 height 23
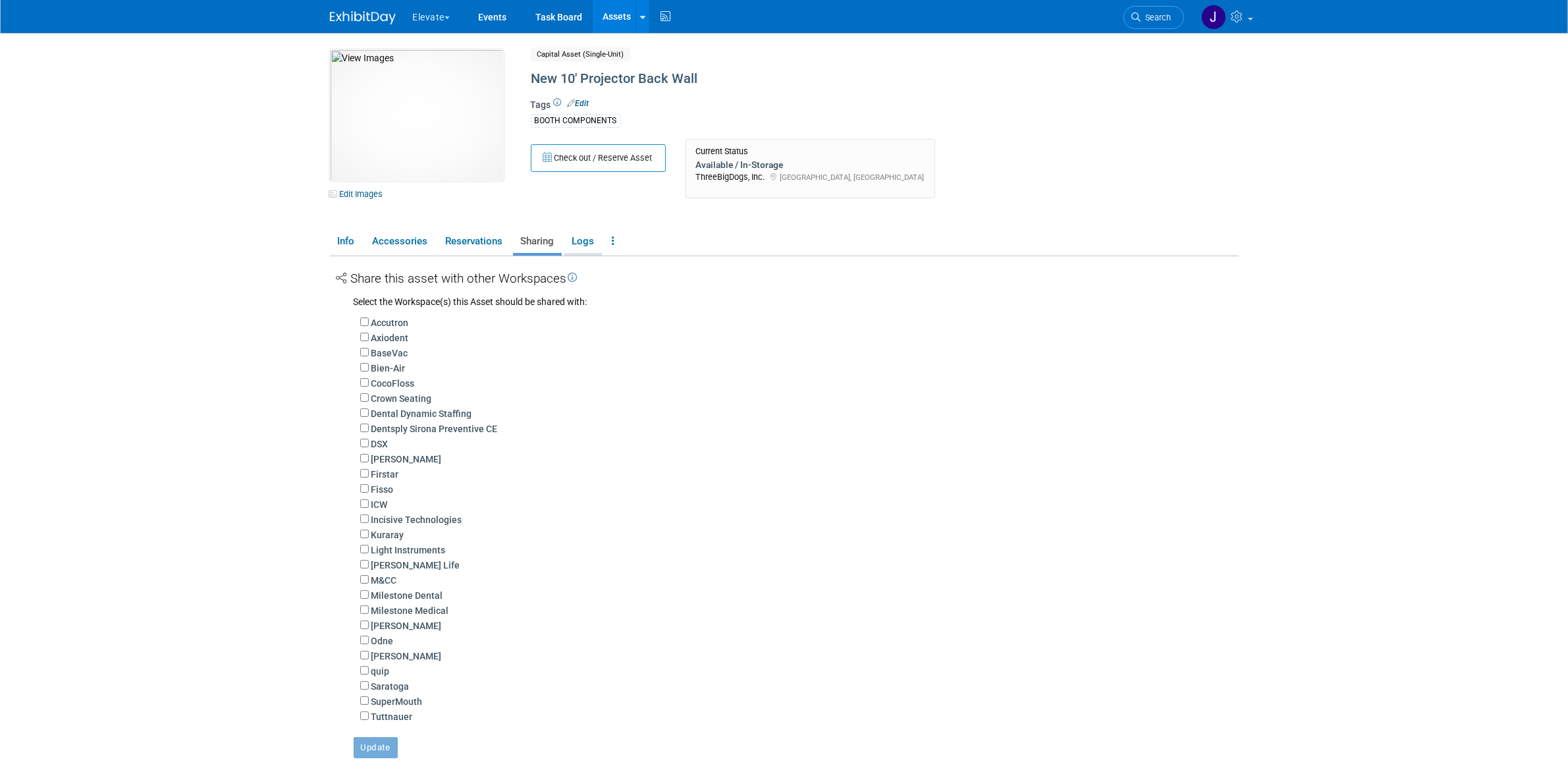
click at [580, 252] on link "Logs" at bounding box center [583, 241] width 38 height 23
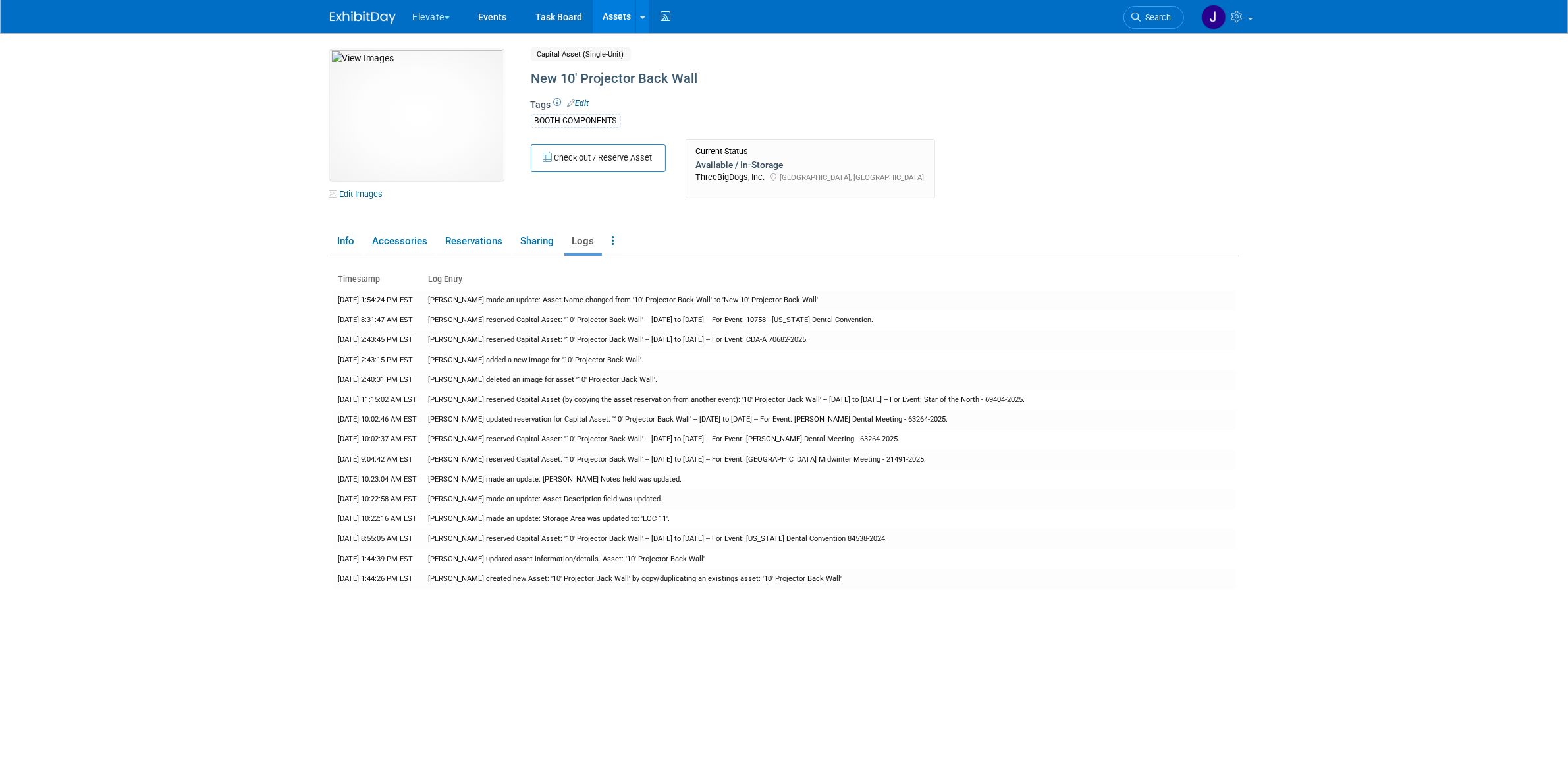
click at [340, 228] on ul "Info Accessories Reservations Sharing Logs Reservation Policy Copy/Duplicate As…" at bounding box center [784, 242] width 909 height 27
click at [351, 233] on link "Info" at bounding box center [346, 241] width 32 height 23
